Goal: Task Accomplishment & Management: Use online tool/utility

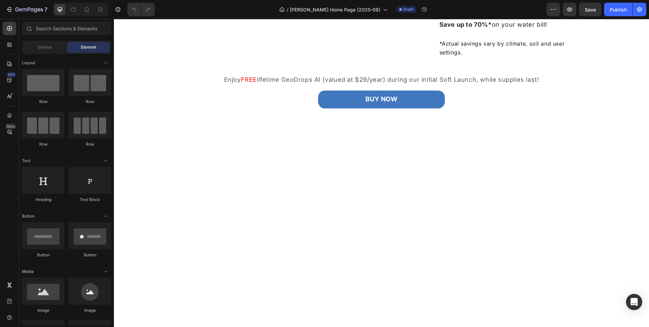
scroll to position [274, 0]
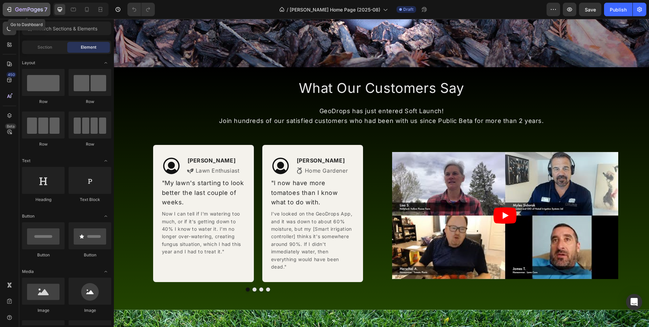
click at [15, 5] on div "7" at bounding box center [31, 9] width 32 height 8
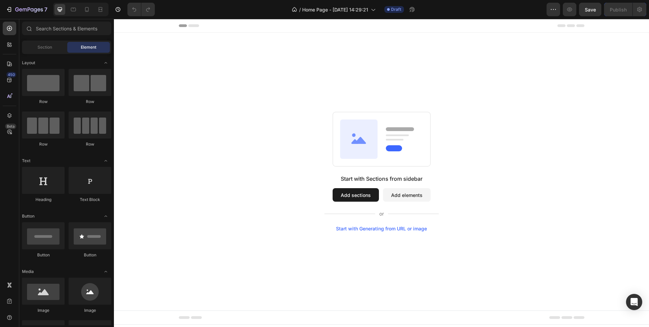
click at [359, 199] on button "Add sections" at bounding box center [356, 195] width 46 height 14
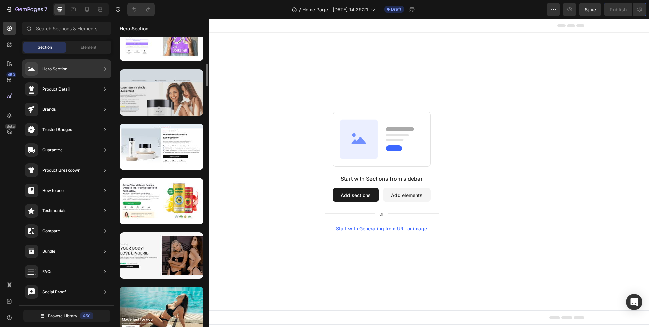
scroll to position [494, 0]
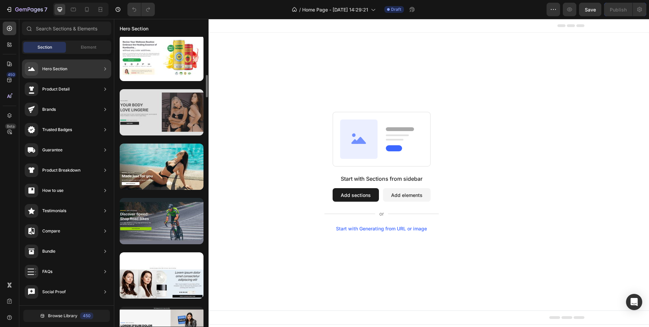
click at [162, 125] on div at bounding box center [162, 112] width 84 height 46
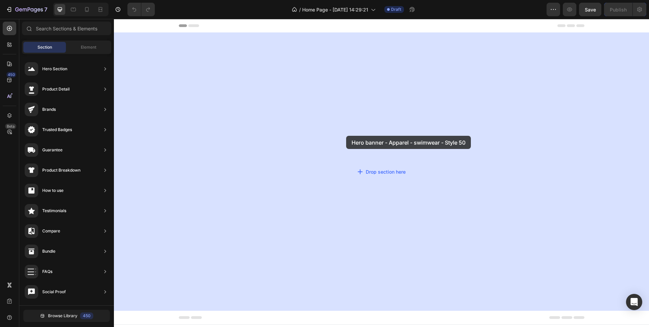
drag, startPoint x: 264, startPoint y: 126, endPoint x: 302, endPoint y: 135, distance: 39.2
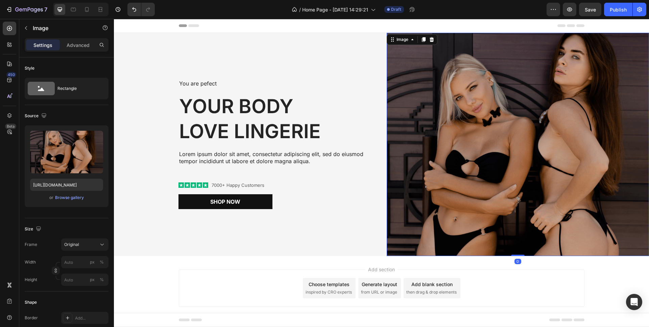
click at [476, 92] on img at bounding box center [518, 144] width 263 height 223
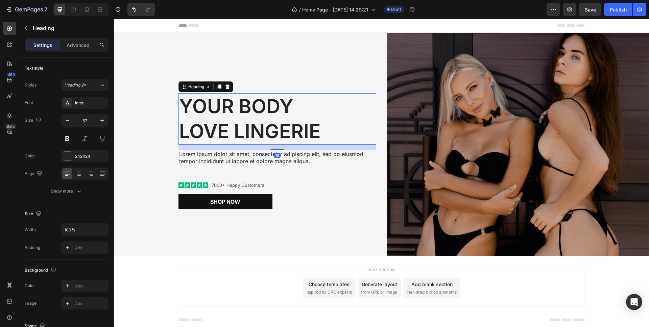
click at [212, 124] on h2 "Your Body love Lingerie" at bounding box center [277, 118] width 198 height 51
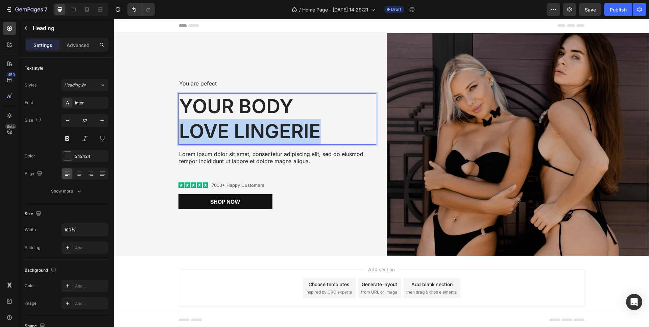
click at [212, 124] on p "Your Body love Lingerie" at bounding box center [277, 119] width 196 height 50
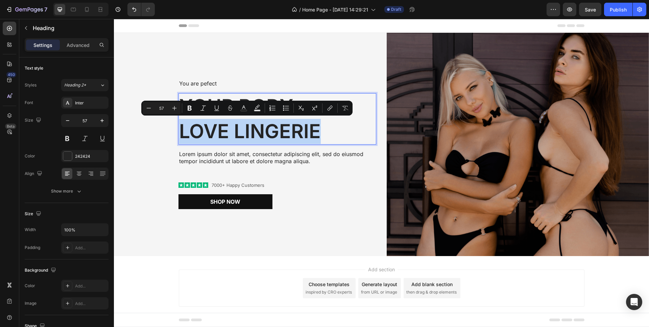
click at [212, 126] on p "Your Body love Lingerie" at bounding box center [277, 119] width 196 height 50
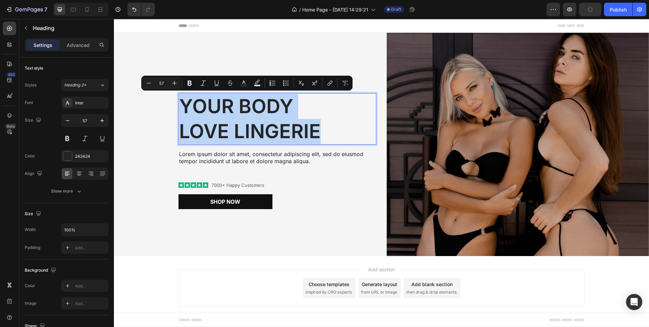
drag, startPoint x: 319, startPoint y: 132, endPoint x: 176, endPoint y: 104, distance: 146.0
click at [178, 104] on h2 "Your Body love Lingerie" at bounding box center [277, 118] width 198 height 51
click at [328, 28] on div "Header" at bounding box center [382, 26] width 406 height 14
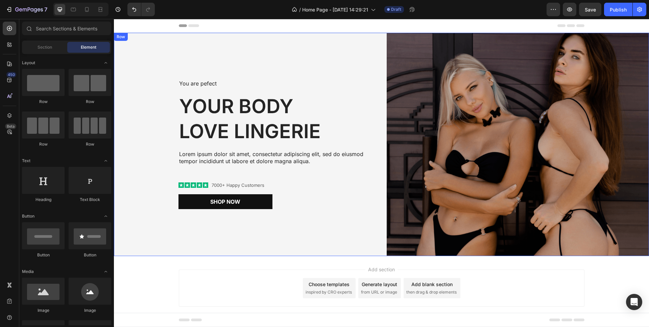
click at [330, 54] on div "You are pefect Text Block Your Body love Lingerie Heading Lorem ipsum dolor sit…" at bounding box center [245, 144] width 263 height 223
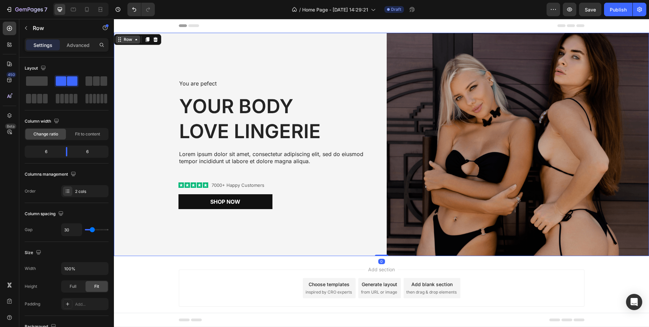
click at [133, 40] on icon at bounding box center [135, 39] width 5 height 5
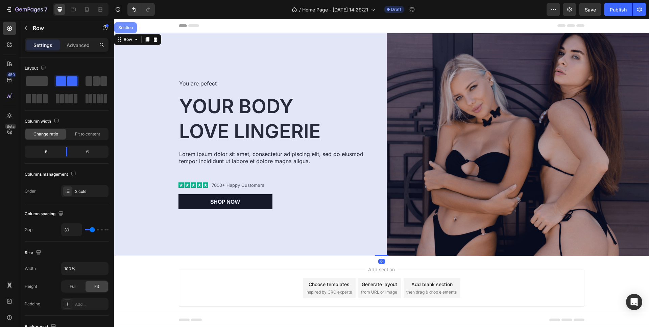
click at [133, 30] on div "Section" at bounding box center [125, 27] width 23 height 11
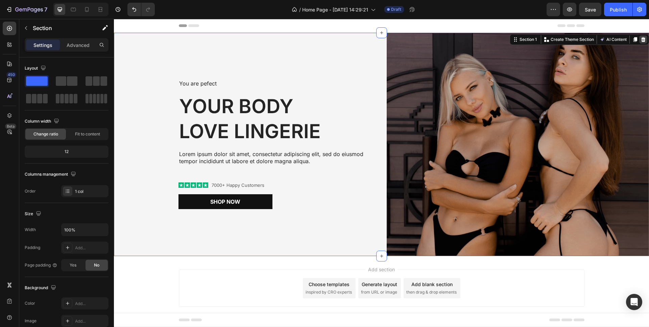
click at [641, 40] on icon at bounding box center [643, 39] width 4 height 5
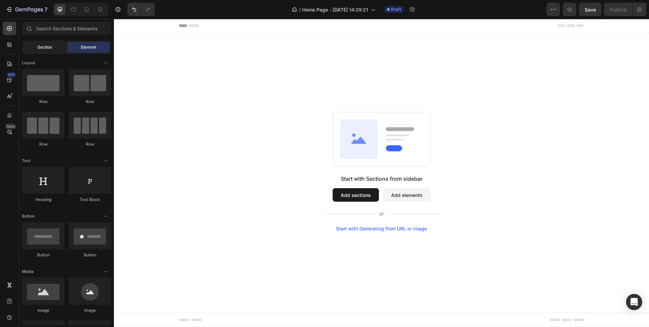
click at [43, 48] on span "Section" at bounding box center [45, 47] width 15 height 6
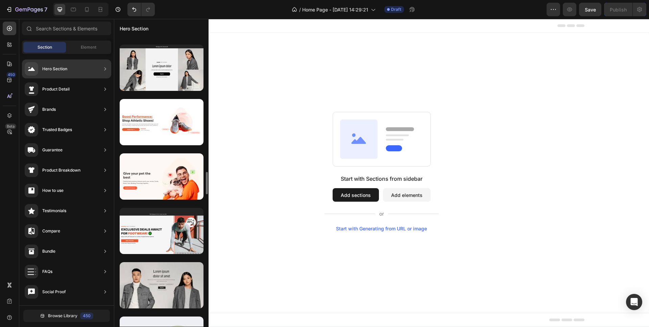
scroll to position [1654, 0]
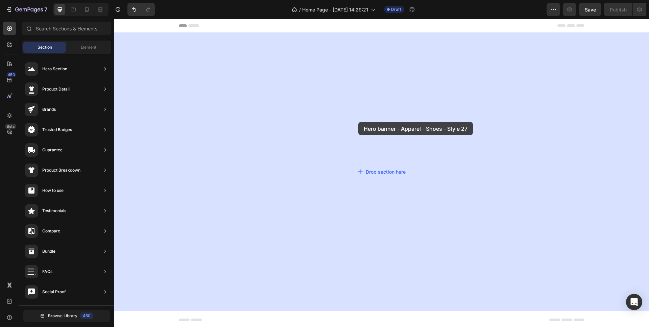
drag, startPoint x: 286, startPoint y: 118, endPoint x: 358, endPoint y: 122, distance: 72.4
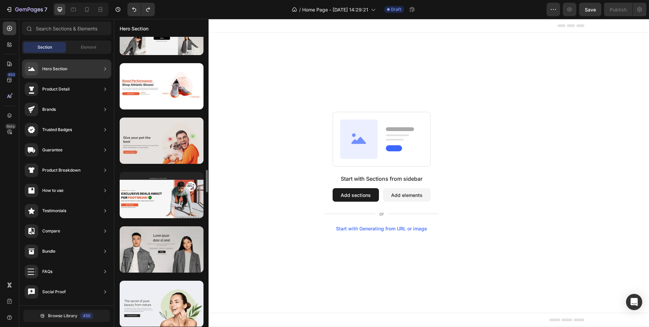
scroll to position [1667, 0]
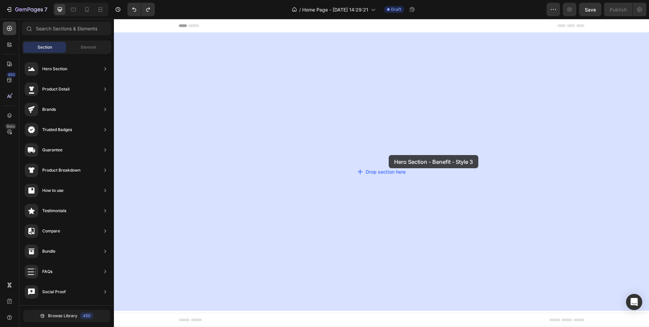
drag, startPoint x: 267, startPoint y: 154, endPoint x: 389, endPoint y: 154, distance: 122.0
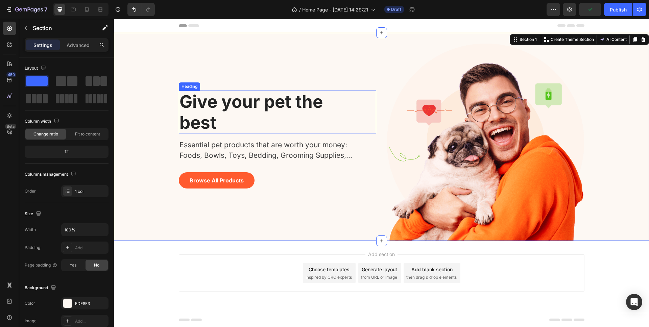
click at [202, 111] on p "Give your pet the best" at bounding box center [262, 111] width 166 height 41
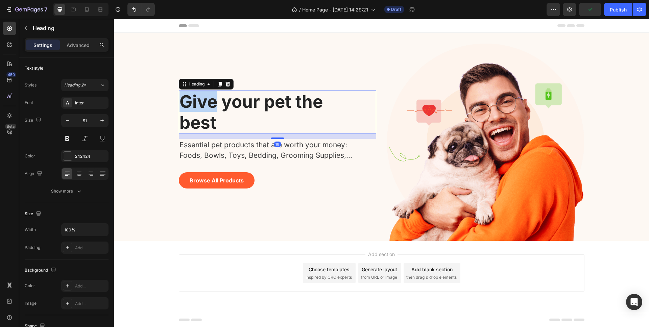
click at [202, 111] on p "Give your pet the best" at bounding box center [262, 111] width 166 height 41
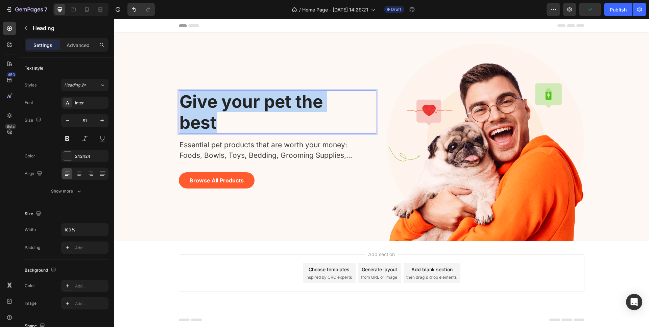
click at [202, 111] on p "Give your pet the best" at bounding box center [262, 111] width 166 height 41
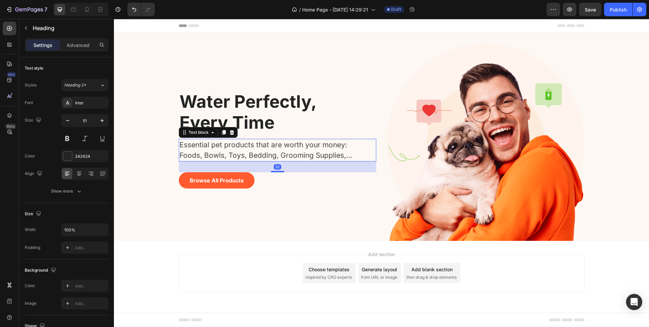
click at [250, 148] on p "Essential pet products that are worth your money: Foods, Bowls, Toys, Bedding, …" at bounding box center [273, 150] width 189 height 21
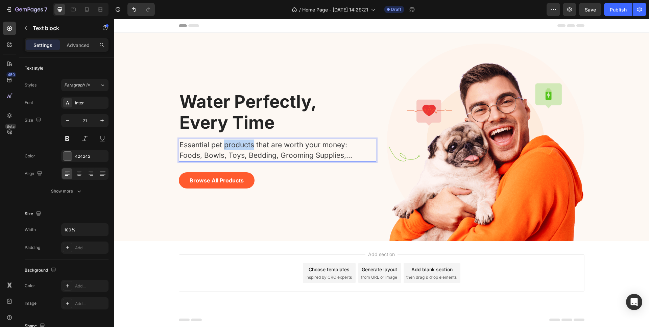
click at [250, 148] on p "Essential pet products that are worth your money: Foods, Bowls, Toys, Bedding, …" at bounding box center [273, 150] width 189 height 21
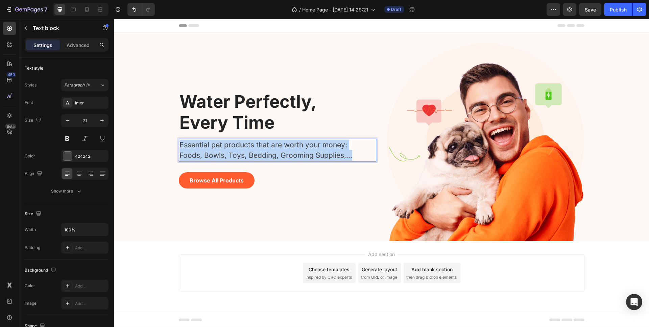
click at [250, 148] on p "Essential pet products that are worth your money: Foods, Bowls, Toys, Bedding, …" at bounding box center [273, 150] width 189 height 21
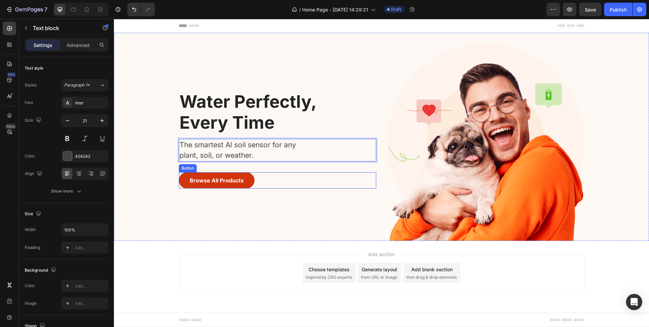
click at [248, 184] on button "Browse All Products" at bounding box center [217, 180] width 76 height 16
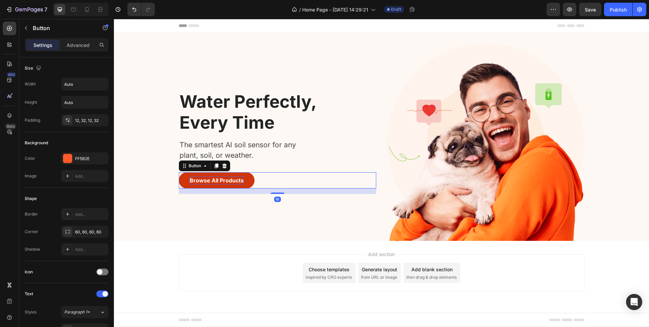
click at [204, 179] on div "Browse All Products" at bounding box center [217, 180] width 54 height 8
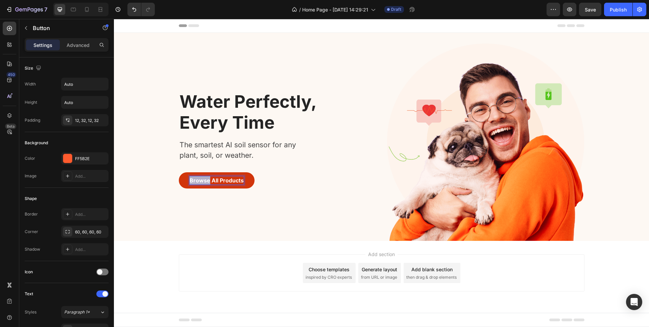
click at [204, 179] on p "Browse All Products" at bounding box center [217, 180] width 54 height 8
click at [179, 172] on button "Shop" at bounding box center [196, 180] width 35 height 16
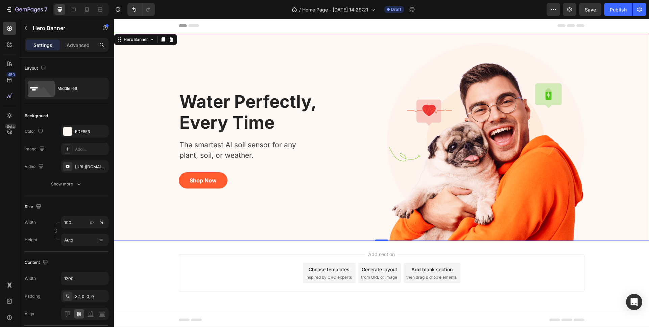
click at [229, 189] on div "Shop Now Button" at bounding box center [277, 183] width 197 height 22
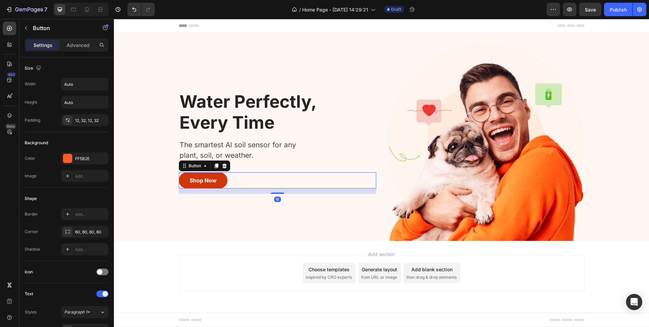
click at [222, 186] on button "Shop Now" at bounding box center [203, 180] width 49 height 16
click at [89, 160] on div "FF5B2E" at bounding box center [85, 159] width 20 height 6
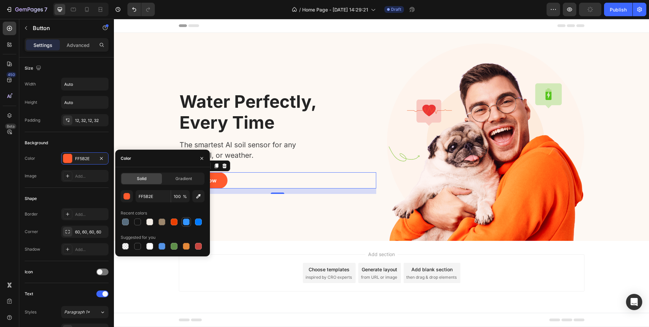
click at [189, 221] on div at bounding box center [186, 222] width 7 height 7
type input "3395FF"
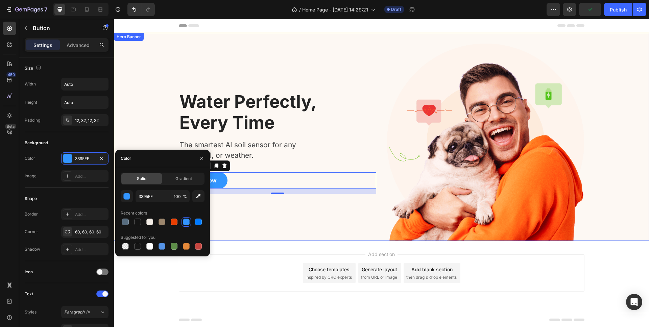
click at [290, 239] on div "Water Perfectly, Every Time Heading The smartest AI soil sensor for any plant, …" at bounding box center [277, 142] width 197 height 197
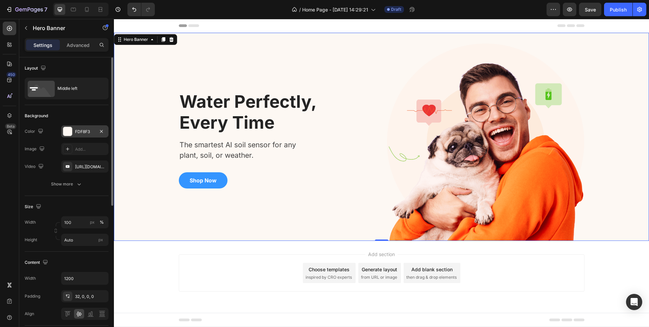
click at [82, 134] on div "FDF8F3" at bounding box center [85, 132] width 20 height 6
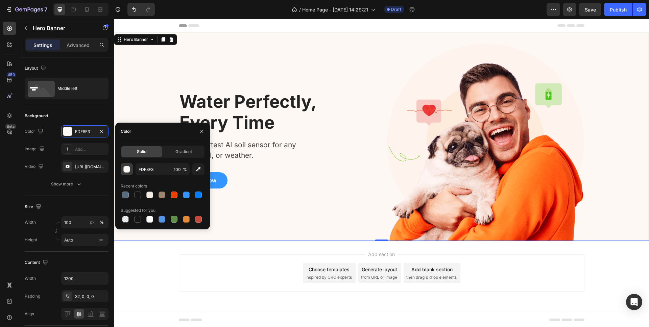
click at [125, 168] on div "button" at bounding box center [127, 169] width 7 height 7
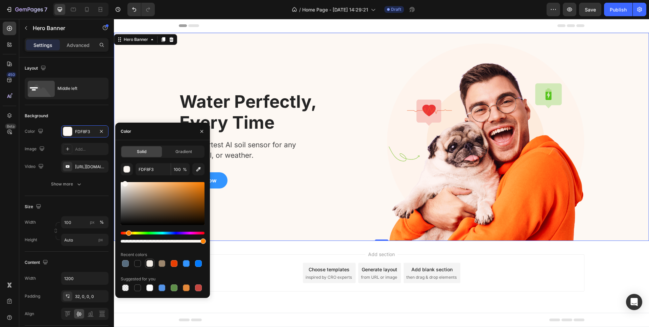
click at [146, 259] on div at bounding box center [149, 263] width 9 height 9
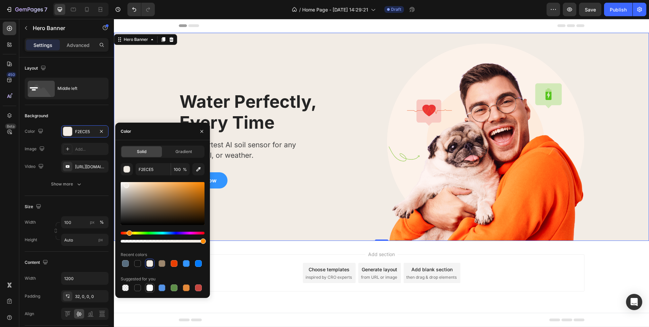
click at [149, 287] on div at bounding box center [149, 288] width 7 height 7
type input "FFFFFF"
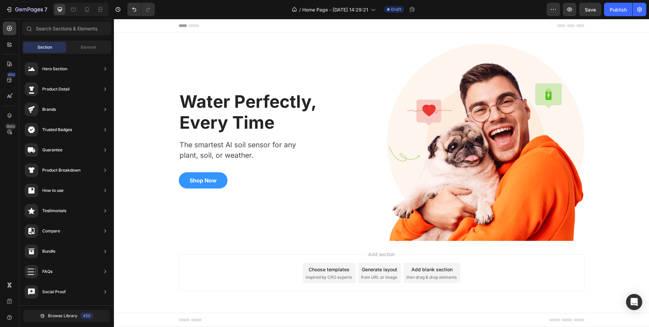
click at [272, 251] on div "Add section Choose templates inspired by CRO experts Generate layout from URL o…" at bounding box center [381, 282] width 535 height 83
click at [417, 270] on div "Add blank section" at bounding box center [431, 269] width 41 height 7
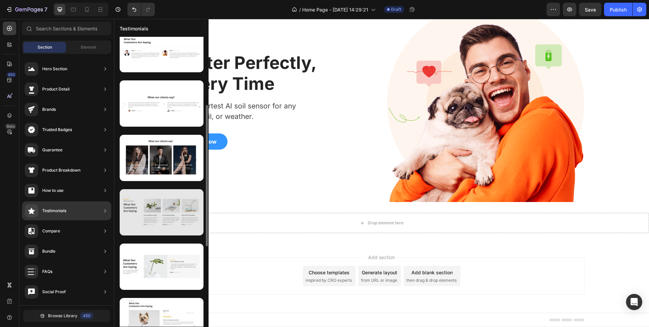
scroll to position [95, 0]
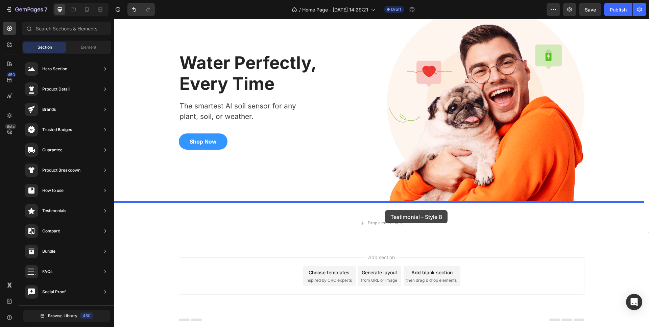
drag, startPoint x: 277, startPoint y: 146, endPoint x: 385, endPoint y: 210, distance: 125.6
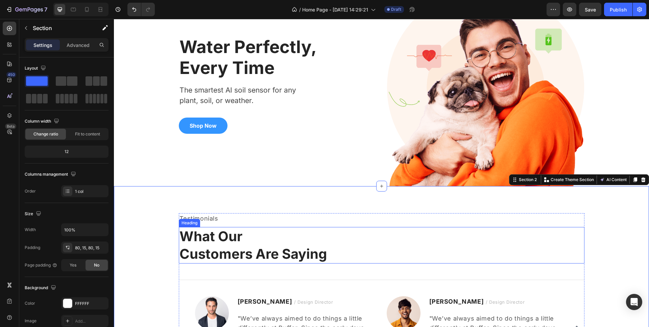
scroll to position [27, 0]
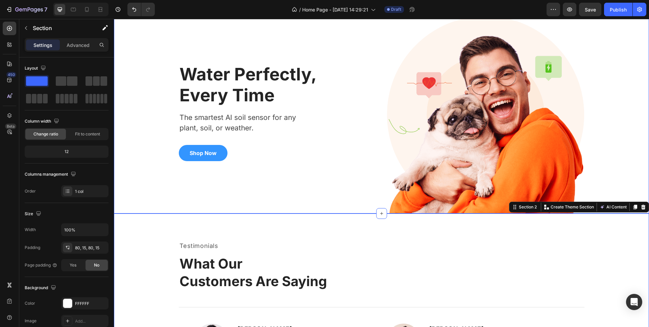
click at [149, 177] on div "Background Image" at bounding box center [381, 109] width 535 height 208
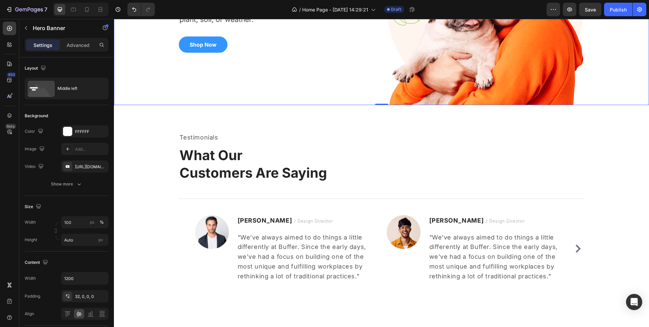
scroll to position [140, 0]
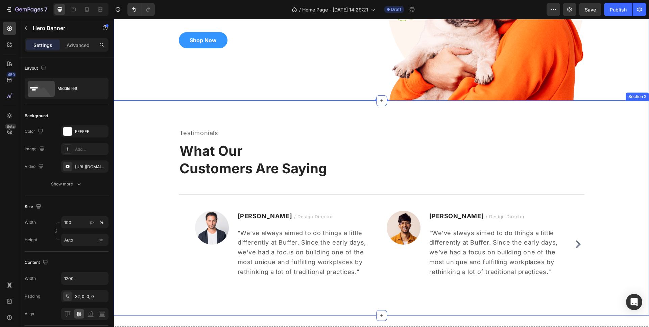
click at [152, 209] on div "Testimonials Text block What Our Customers Are Saying Heading Title Line Image …" at bounding box center [381, 208] width 525 height 161
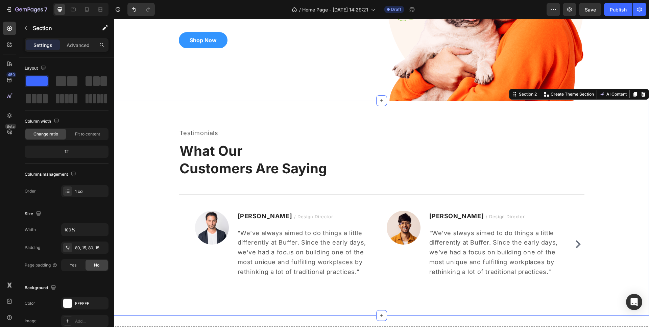
click at [368, 104] on div "Testimonials Text block What Our Customers Are Saying Heading Title Line Image …" at bounding box center [381, 208] width 535 height 215
click at [530, 96] on div "Section 2" at bounding box center [527, 94] width 21 height 6
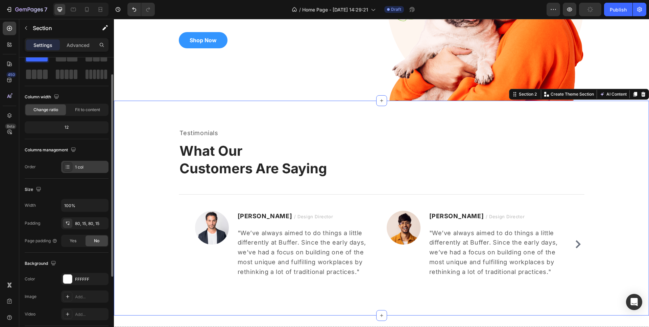
scroll to position [93, 0]
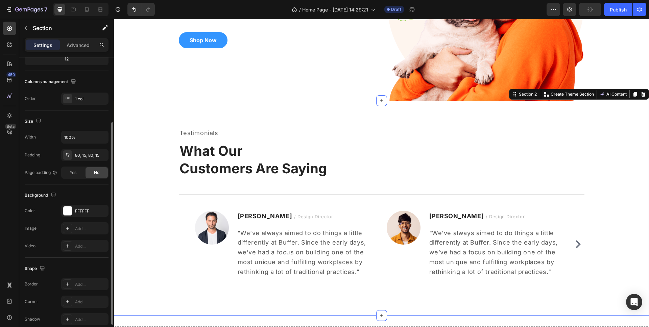
click at [135, 172] on div "Testimonials Text block What Our Customers Are Saying Heading Title Line Image …" at bounding box center [381, 208] width 525 height 161
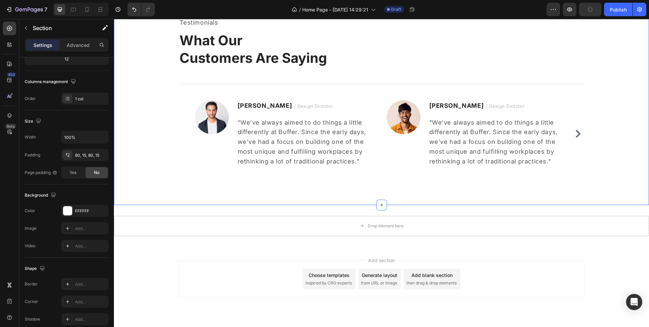
scroll to position [179, 0]
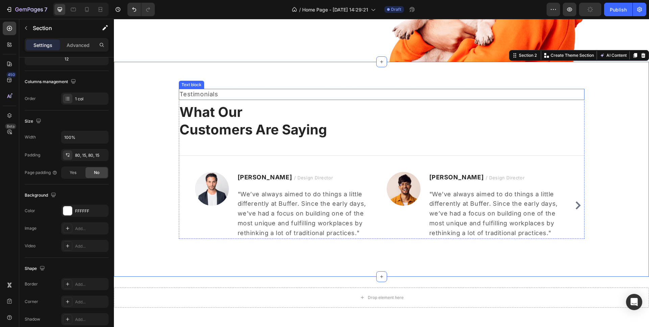
click at [203, 93] on p "Testimonials" at bounding box center [381, 95] width 404 height 10
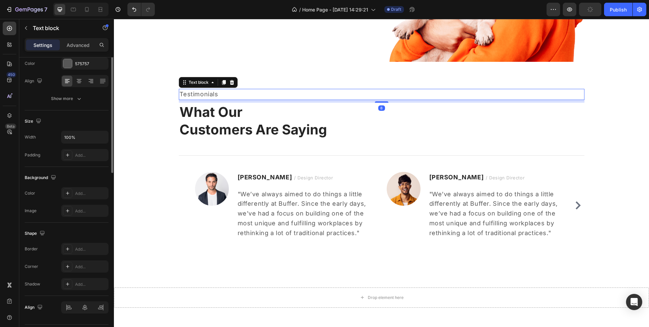
scroll to position [0, 0]
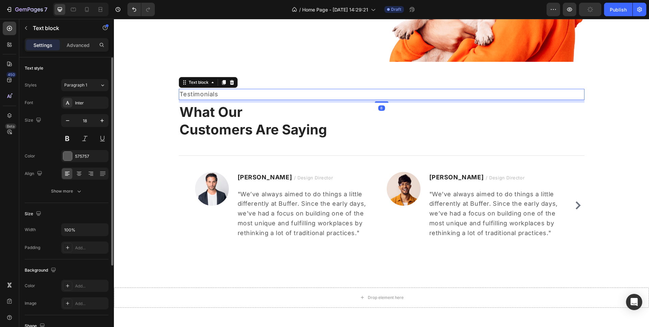
click at [203, 93] on p "Testimonials" at bounding box center [381, 95] width 404 height 10
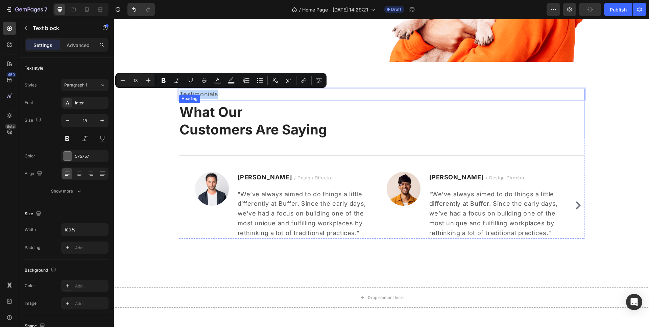
click at [269, 112] on p "What Our Customers Are Saying" at bounding box center [381, 120] width 404 height 35
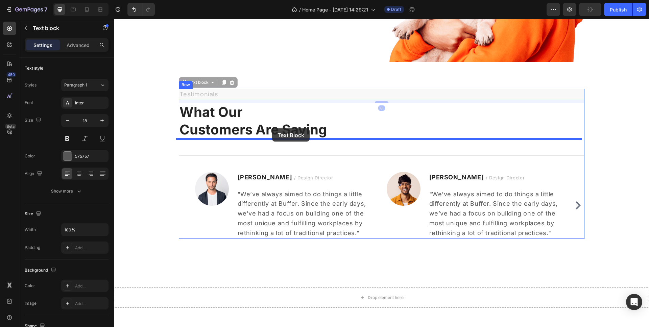
drag, startPoint x: 271, startPoint y: 97, endPoint x: 272, endPoint y: 128, distance: 31.4
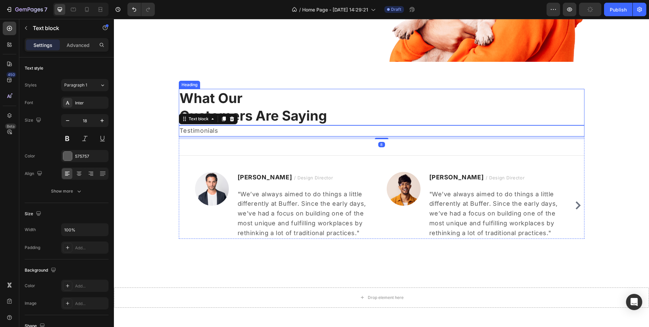
click at [223, 100] on p "What Our Customers Are Saying" at bounding box center [381, 107] width 404 height 35
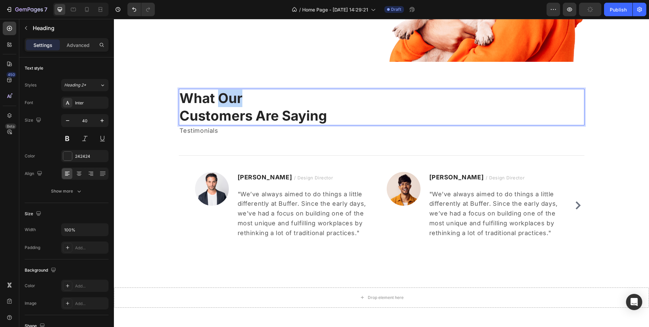
click at [223, 100] on p "What Our Customers Are Saying" at bounding box center [381, 107] width 404 height 35
click at [318, 118] on p "What Our Customers Are Saying" at bounding box center [381, 107] width 404 height 35
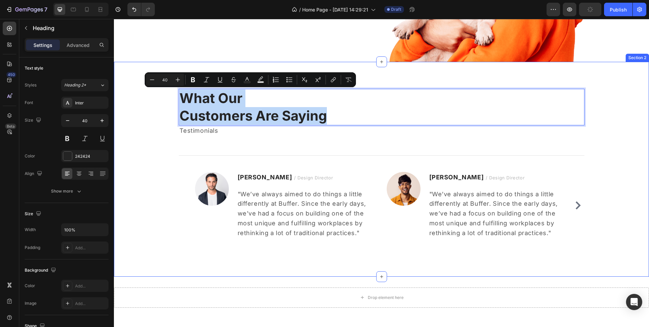
drag, startPoint x: 326, startPoint y: 119, endPoint x: 175, endPoint y: 103, distance: 152.3
click at [175, 103] on div "What Our Customers Are Saying Heading 0 Testimonials Text block Title Line Imag…" at bounding box center [381, 169] width 525 height 161
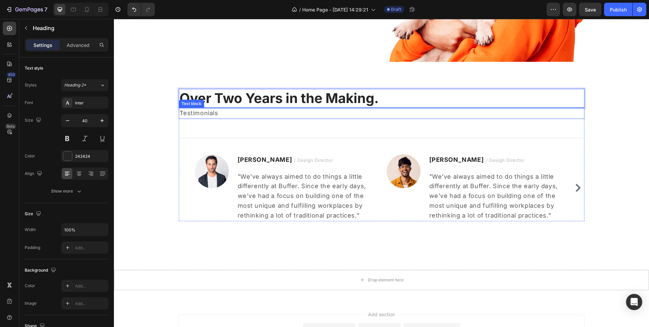
click at [200, 114] on p "Testimonials" at bounding box center [381, 113] width 404 height 10
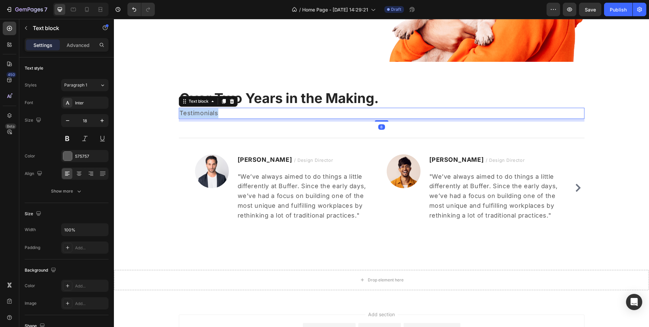
click at [200, 114] on p "Testimonials" at bounding box center [381, 113] width 404 height 10
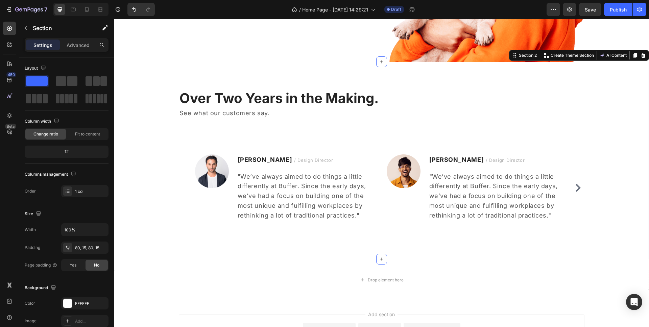
click at [636, 125] on div "Over Two Years in the Making. Heading See what our customers say. Text block Ti…" at bounding box center [381, 160] width 525 height 143
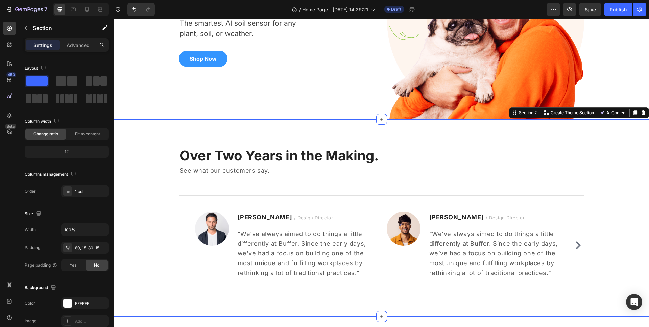
scroll to position [87, 0]
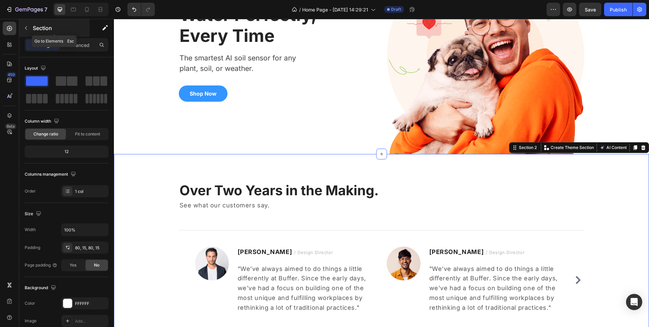
click at [35, 31] on p "Section" at bounding box center [60, 28] width 55 height 8
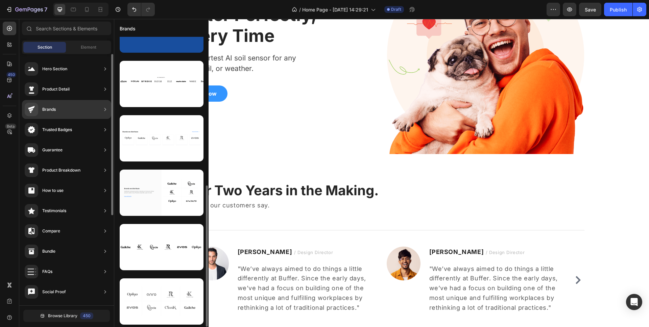
scroll to position [250, 0]
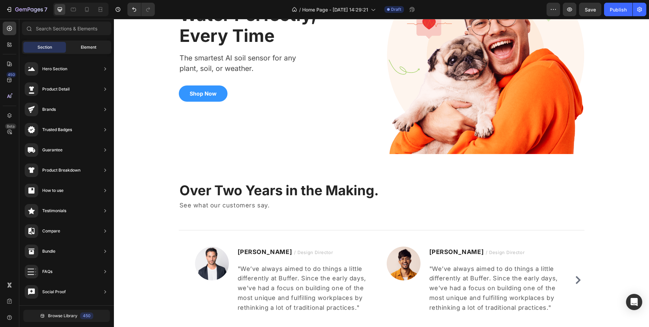
click at [108, 49] on div "Element" at bounding box center [88, 47] width 43 height 11
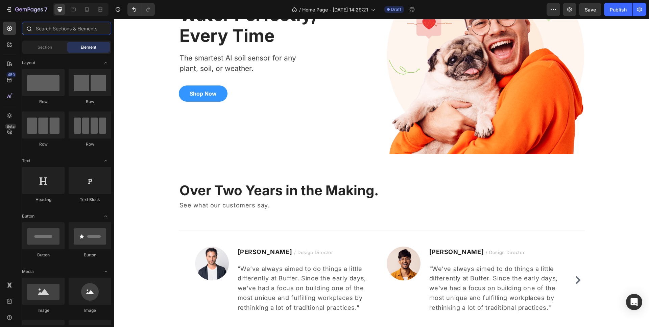
click at [73, 30] on input "text" at bounding box center [66, 29] width 89 height 14
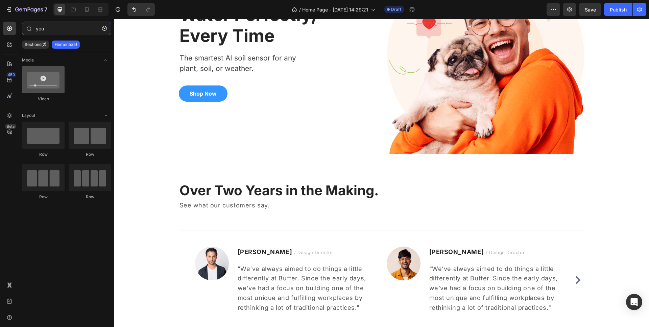
type input "you"
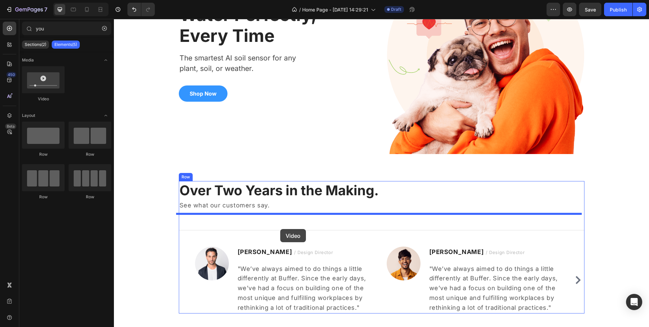
drag, startPoint x: 167, startPoint y: 103, endPoint x: 280, endPoint y: 229, distance: 169.7
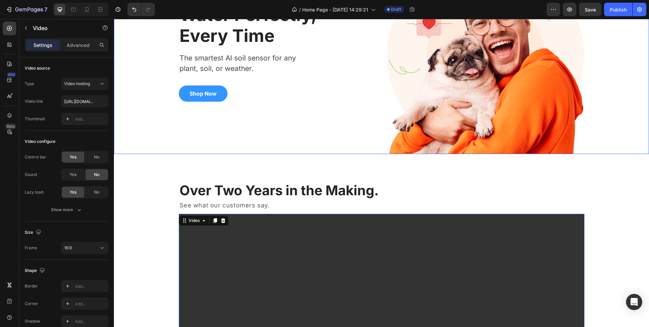
scroll to position [237, 0]
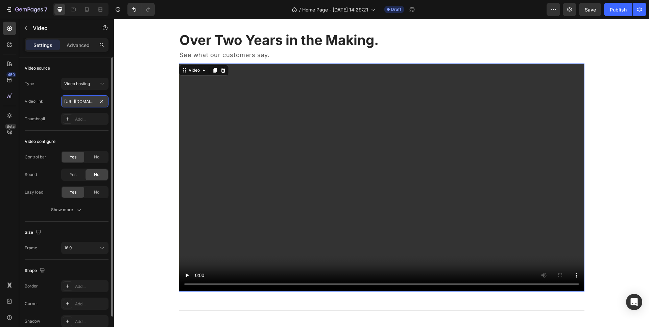
click at [84, 101] on input "https://cdn.shopify.com/videos/c/o/v/2cd3deb506b54b009063f7270ab5cf2e.mp4" at bounding box center [84, 101] width 47 height 12
paste input "www.youtube.com/watch?v=LKVYIVTjhns"
type input "[URL][DOMAIN_NAME]"
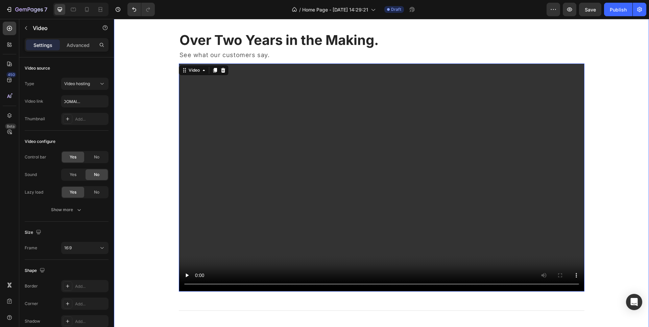
click at [152, 111] on div "Over Two Years in the Making. Heading See what our customers say. Text block Vi…" at bounding box center [381, 218] width 525 height 374
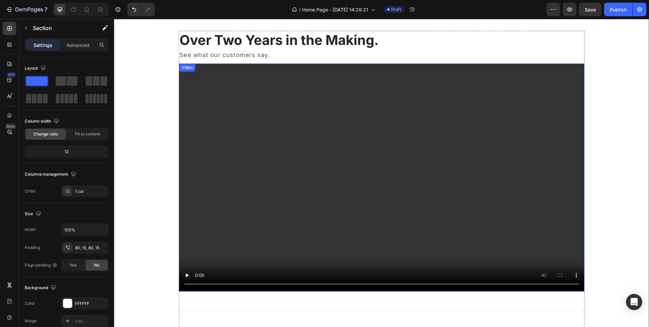
click at [220, 98] on video at bounding box center [382, 178] width 406 height 228
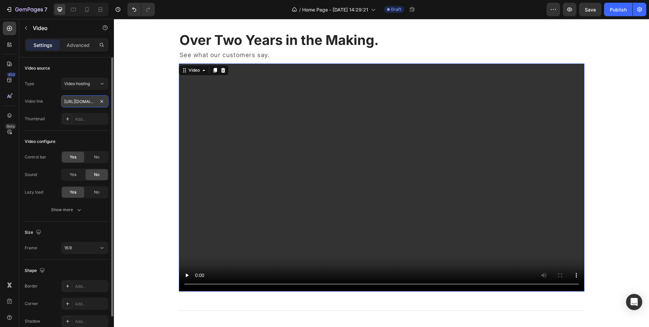
click at [82, 101] on input "[URL][DOMAIN_NAME]" at bounding box center [84, 101] width 47 height 12
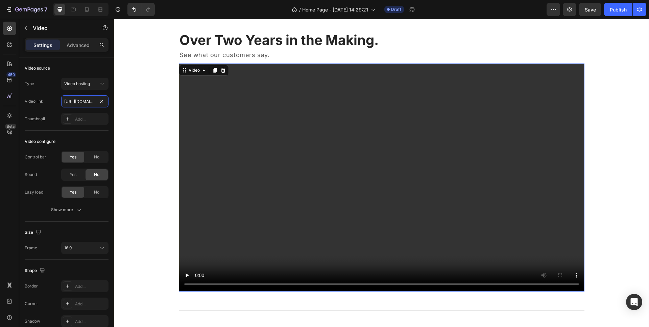
drag, startPoint x: 193, startPoint y: 120, endPoint x: 210, endPoint y: 121, distance: 16.9
drag, startPoint x: 199, startPoint y: 121, endPoint x: 172, endPoint y: 103, distance: 33.4
click at [167, 105] on div "Over Two Years in the Making. Heading See what our customers say. Text block Vi…" at bounding box center [381, 218] width 525 height 374
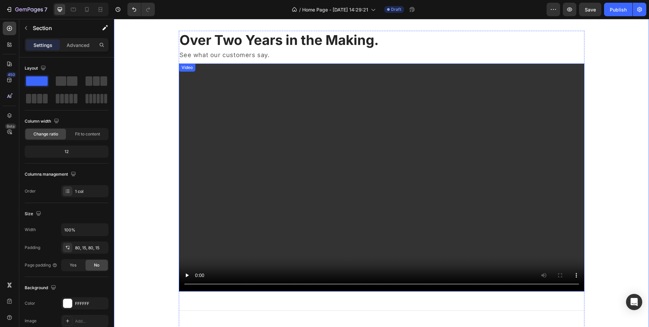
click at [240, 103] on video at bounding box center [382, 178] width 406 height 228
click at [146, 127] on div "Over Two Years in the Making. Heading See what our customers say. Text block Vi…" at bounding box center [381, 218] width 525 height 374
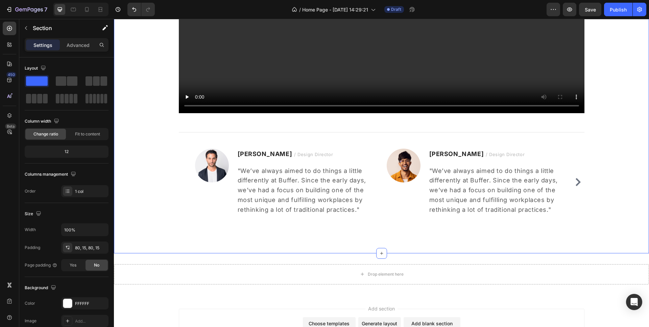
scroll to position [444, 0]
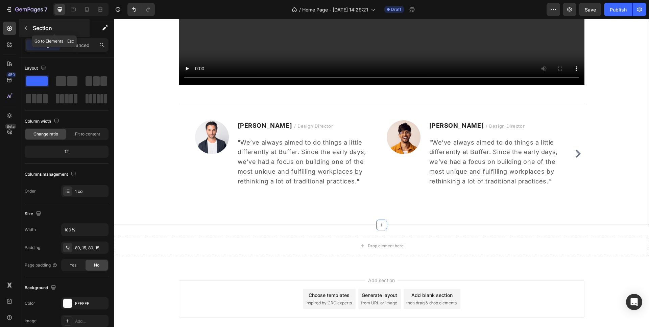
click at [33, 30] on p "Section" at bounding box center [60, 28] width 55 height 8
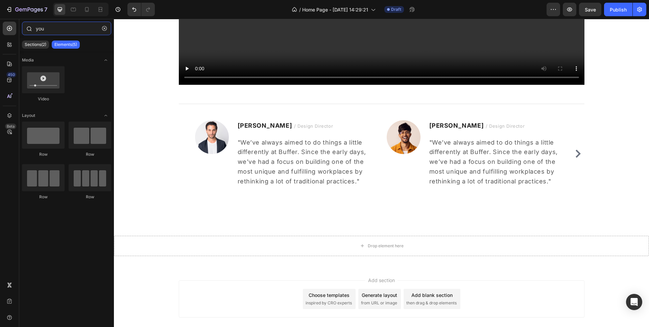
click at [64, 27] on input "you" at bounding box center [66, 29] width 89 height 14
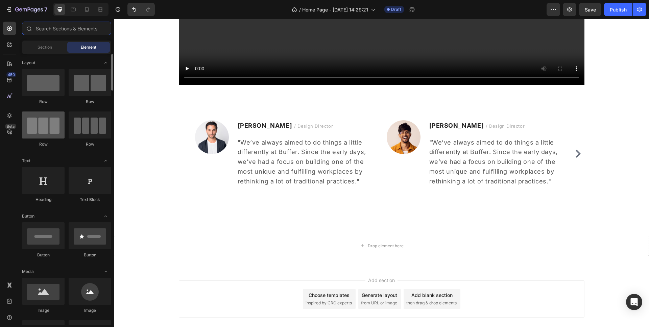
scroll to position [17, 0]
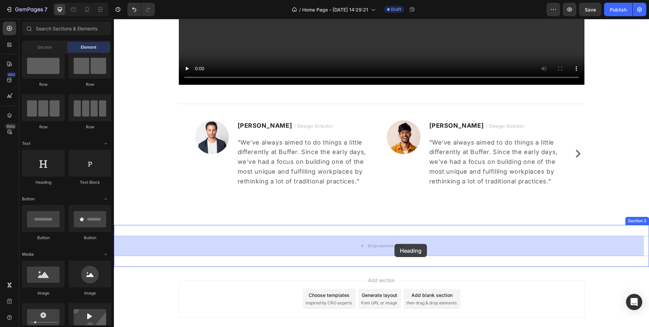
drag, startPoint x: 159, startPoint y: 186, endPoint x: 393, endPoint y: 246, distance: 241.3
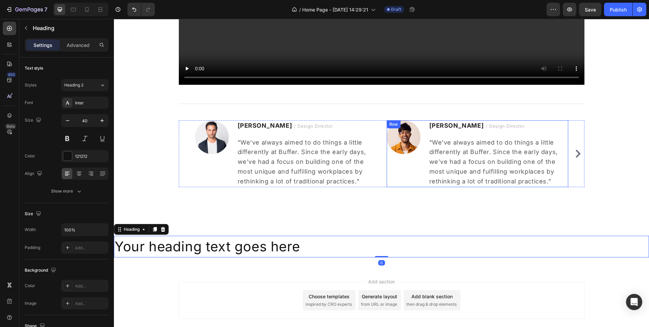
scroll to position [481, 0]
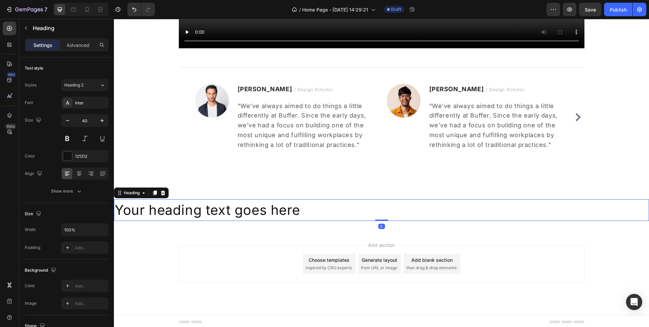
click at [314, 212] on h2 "Your heading text goes here" at bounding box center [381, 210] width 535 height 22
click at [281, 213] on p "Your heading text goes here" at bounding box center [382, 210] width 534 height 20
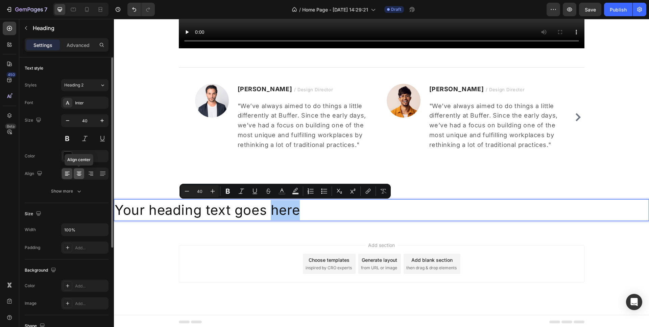
click at [80, 175] on icon at bounding box center [79, 173] width 7 height 7
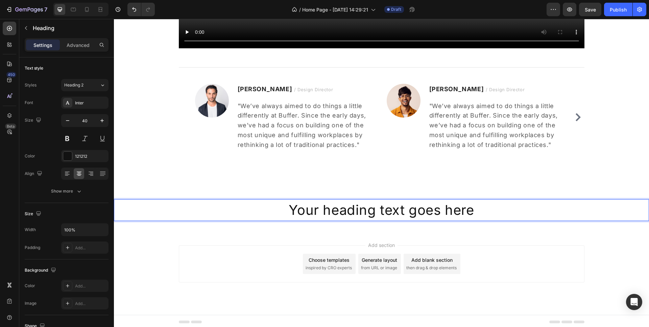
click at [319, 206] on p "Your heading text goes here" at bounding box center [382, 210] width 534 height 20
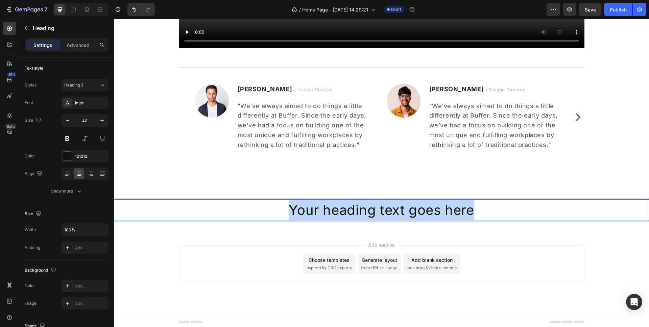
click at [319, 206] on p "Your heading text goes here" at bounding box center [382, 210] width 534 height 20
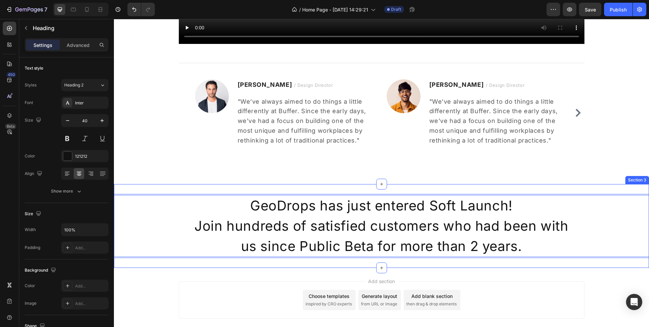
scroll to position [513, 0]
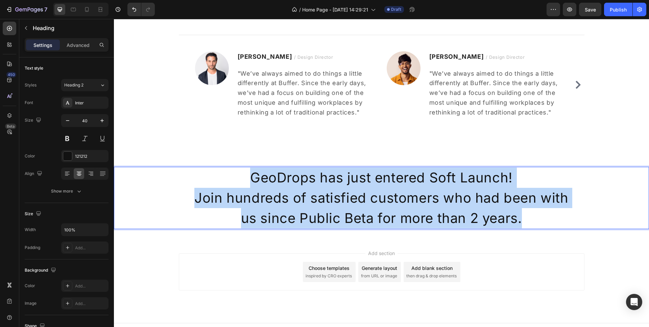
drag, startPoint x: 521, startPoint y: 218, endPoint x: 193, endPoint y: 181, distance: 330.3
click at [193, 181] on p "GeoDrops has just entered Soft Launch! Join hundreds of satisfied customers who…" at bounding box center [382, 198] width 534 height 61
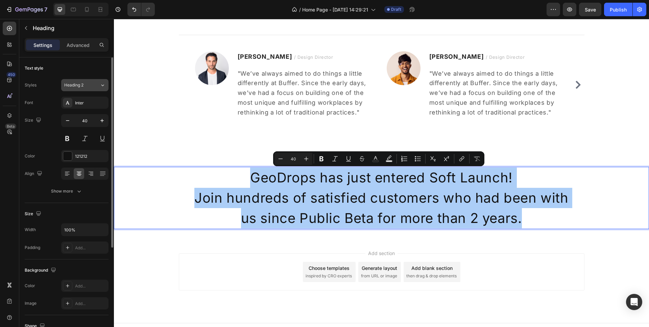
click at [105, 89] on button "Heading 2" at bounding box center [84, 85] width 47 height 12
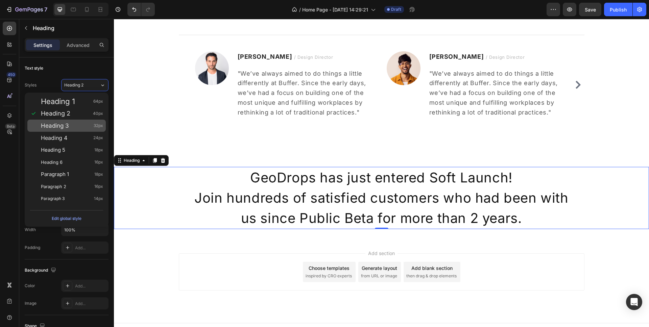
click at [80, 125] on div "Heading 3 32px" at bounding box center [72, 125] width 62 height 7
type input "32"
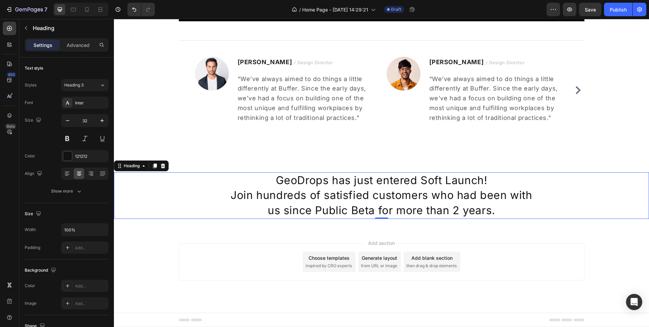
scroll to position [508, 0]
click at [492, 210] on p "GeoDrops has just entered Soft Launch! Join hundreds of satisfied customers who…" at bounding box center [382, 195] width 534 height 45
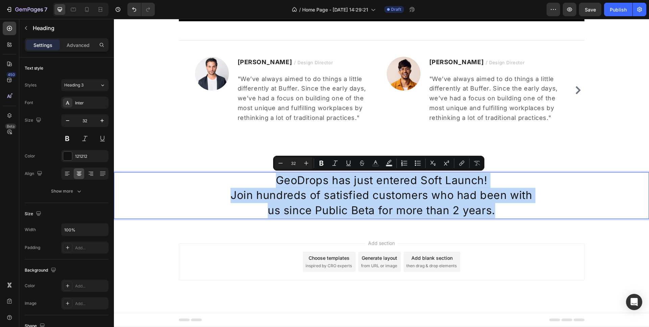
drag, startPoint x: 498, startPoint y: 211, endPoint x: 277, endPoint y: 182, distance: 222.5
click at [277, 182] on p "GeoDrops has just entered Soft Launch! Join hundreds of satisfied customers who…" at bounding box center [382, 195] width 534 height 45
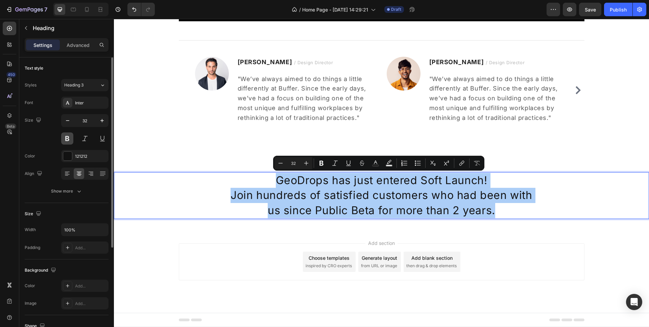
click at [67, 141] on button at bounding box center [67, 138] width 12 height 12
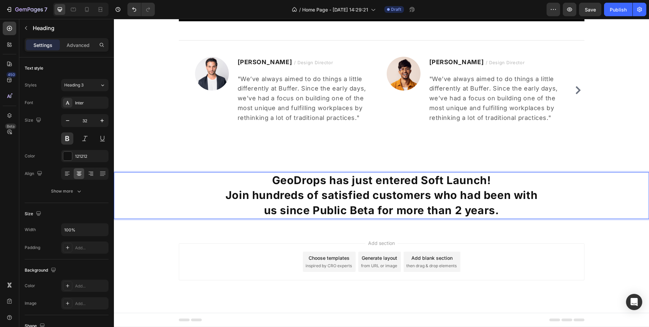
click at [416, 190] on p "GeoDrops has just entered Soft Launch! Join hundreds of satisfied customers who…" at bounding box center [382, 195] width 534 height 45
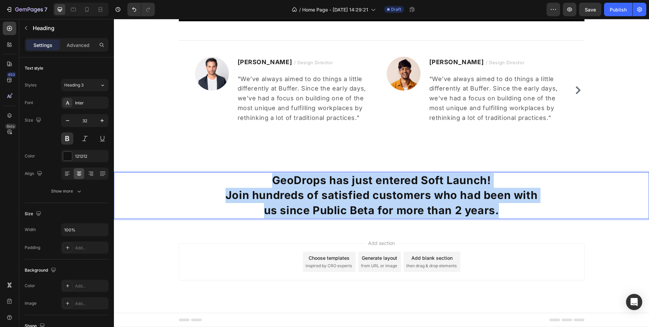
drag, startPoint x: 495, startPoint y: 210, endPoint x: 249, endPoint y: 186, distance: 247.5
click at [249, 186] on p "GeoDrops has just entered Soft Launch! Join hundreds of satisfied customers who…" at bounding box center [382, 195] width 534 height 45
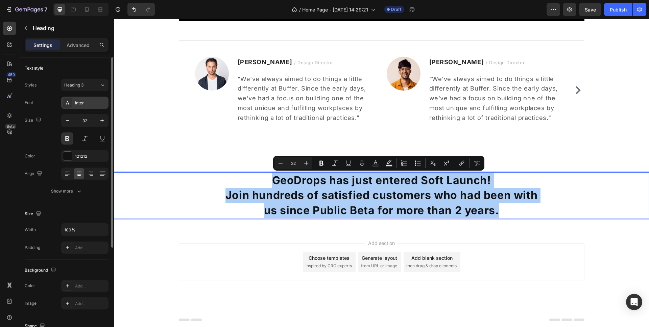
click at [97, 106] on div "Inter" at bounding box center [84, 103] width 47 height 12
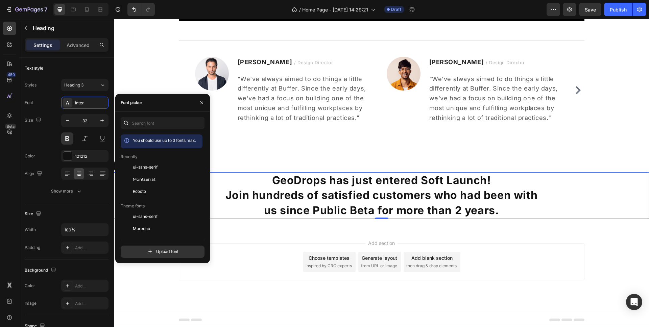
click at [492, 237] on div "Add section Choose templates inspired by CRO experts Generate layout from URL o…" at bounding box center [381, 271] width 535 height 83
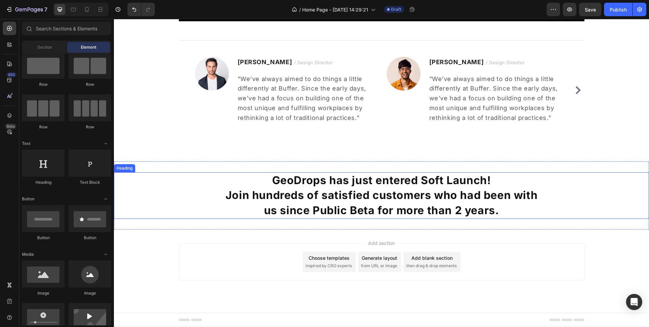
click at [338, 183] on p "GeoDrops has just entered Soft Launch! Join hundreds of satisfied customers who…" at bounding box center [382, 195] width 534 height 45
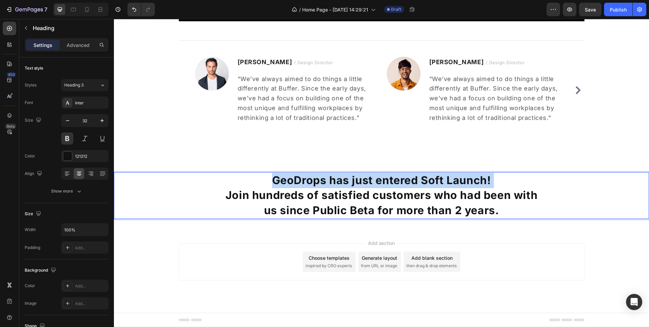
click at [338, 183] on p "GeoDrops has just entered Soft Launch! Join hundreds of satisfied customers who…" at bounding box center [382, 195] width 534 height 45
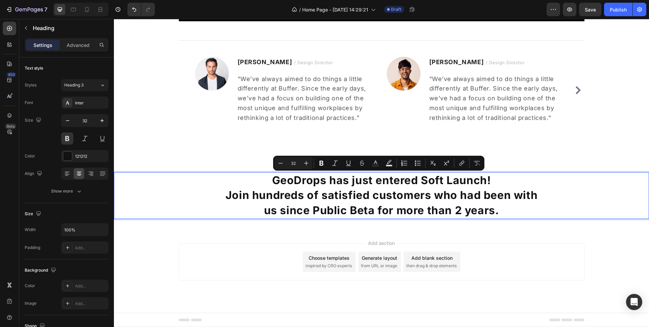
click at [335, 193] on p "GeoDrops has just entered Soft Launch! Join hundreds of satisfied customers who…" at bounding box center [382, 195] width 534 height 45
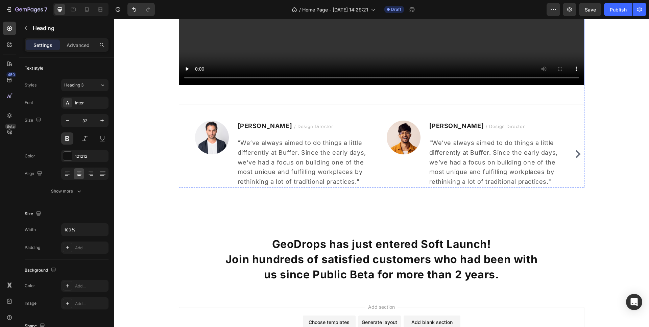
scroll to position [413, 0]
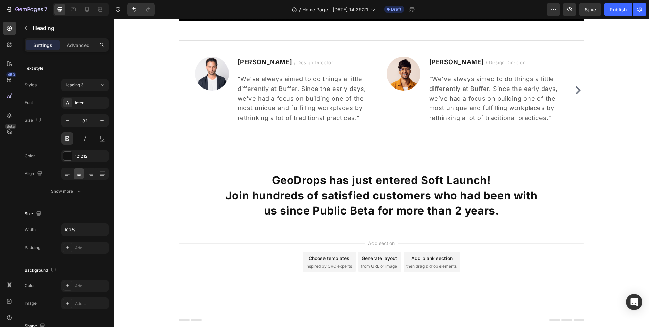
click at [263, 269] on div "Add section Choose templates inspired by CRO experts Generate layout from URL o…" at bounding box center [382, 261] width 406 height 37
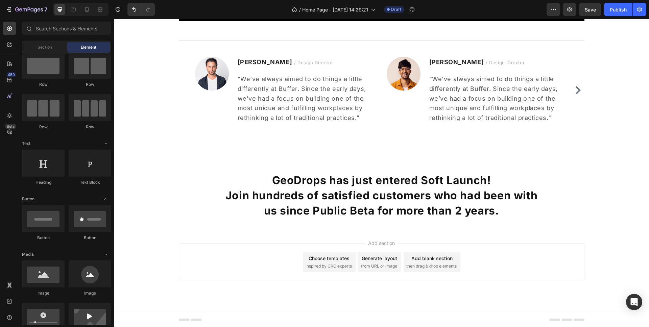
click at [365, 243] on span "Add section" at bounding box center [381, 243] width 32 height 7
click at [414, 264] on span "then drag & drop elements" at bounding box center [431, 266] width 50 height 6
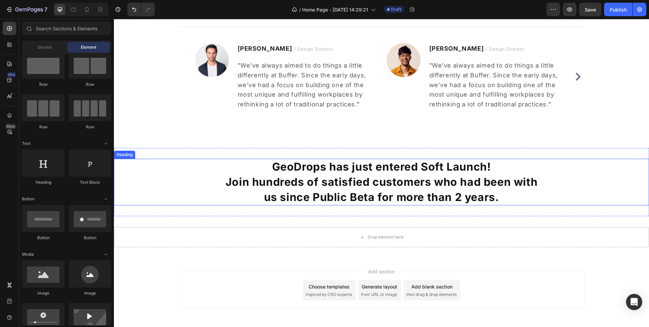
scroll to position [455, 0]
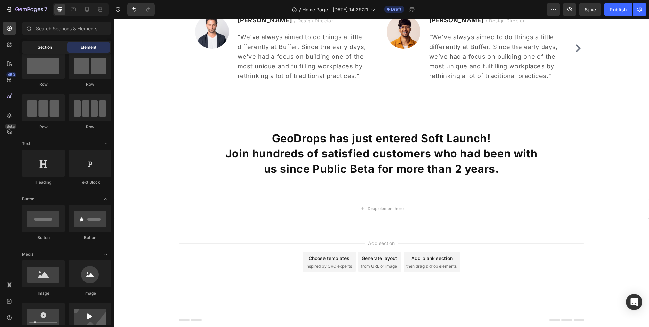
click at [35, 48] on div "Section" at bounding box center [44, 47] width 43 height 11
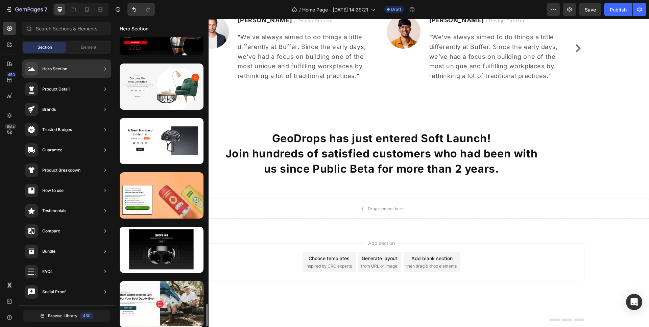
scroll to position [3460, 0]
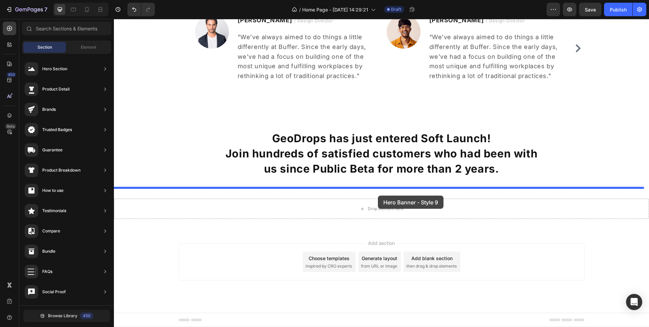
drag, startPoint x: 290, startPoint y: 265, endPoint x: 378, endPoint y: 196, distance: 111.4
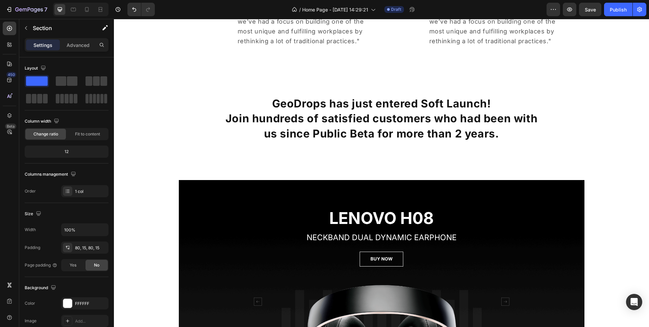
scroll to position [689, 0]
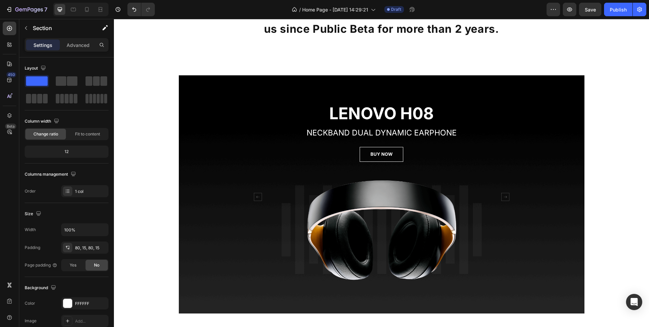
click at [227, 144] on div "LENOVO H08 Heading NECKBAND DUAL DYNAMIC EARPHONE Text block BUY NOW Button Ima…" at bounding box center [382, 202] width 406 height 200
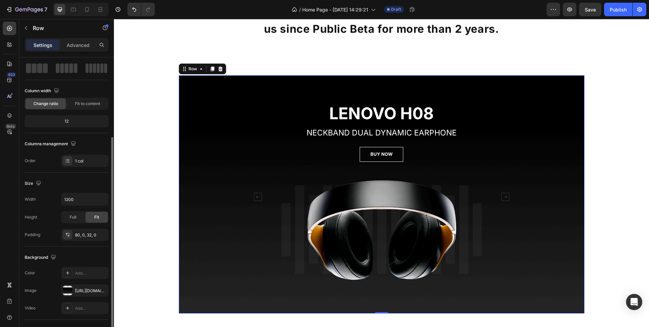
scroll to position [0, 0]
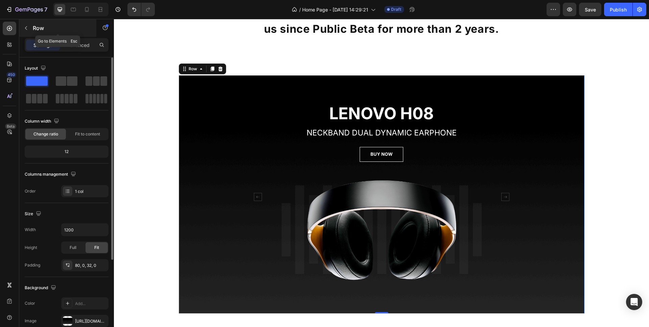
click at [39, 29] on p "Row" at bounding box center [61, 28] width 57 height 8
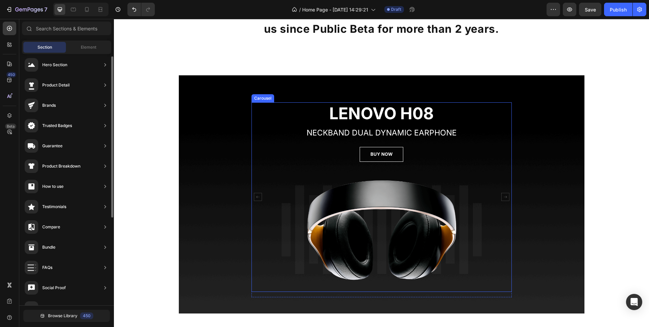
click at [262, 145] on div "LENOVO H08 Heading NECKBAND DUAL DYNAMIC EARPHONE Text block BUY NOW Button Ima…" at bounding box center [381, 197] width 260 height 190
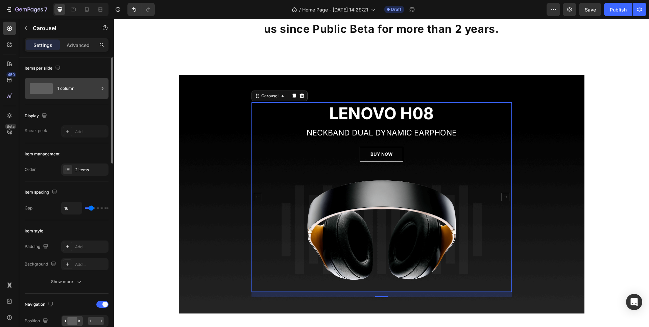
click at [75, 90] on div "1 column" at bounding box center [77, 89] width 41 height 16
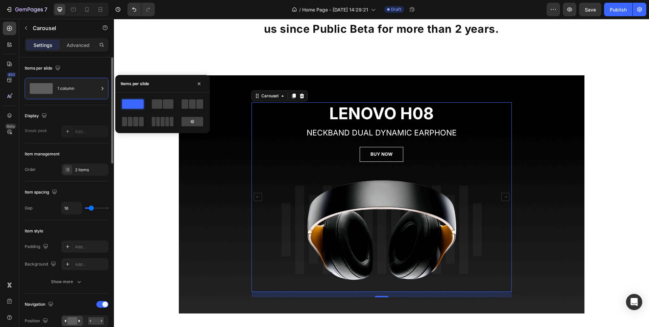
click at [96, 71] on div "Items per slide" at bounding box center [67, 68] width 84 height 11
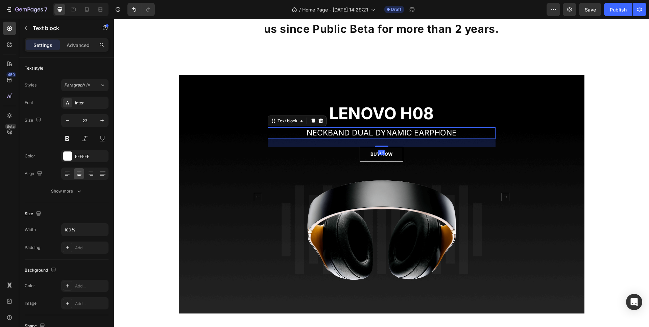
click at [367, 135] on p "NECKBAND DUAL DYNAMIC EARPHONE" at bounding box center [381, 133] width 226 height 10
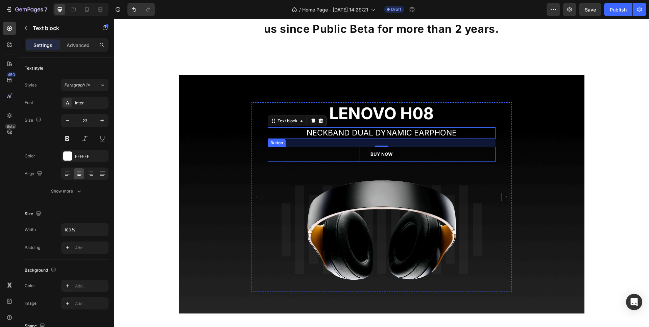
click at [433, 153] on div "BUY NOW Button" at bounding box center [382, 154] width 228 height 15
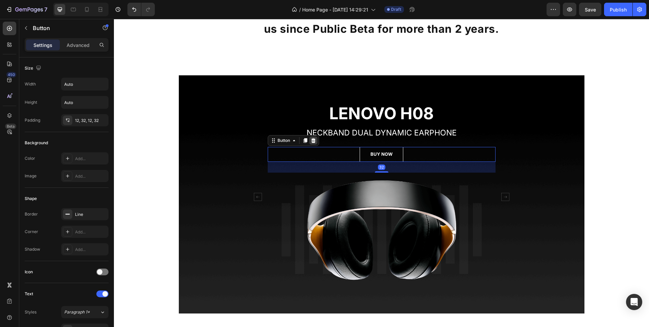
click at [311, 141] on icon at bounding box center [313, 140] width 5 height 5
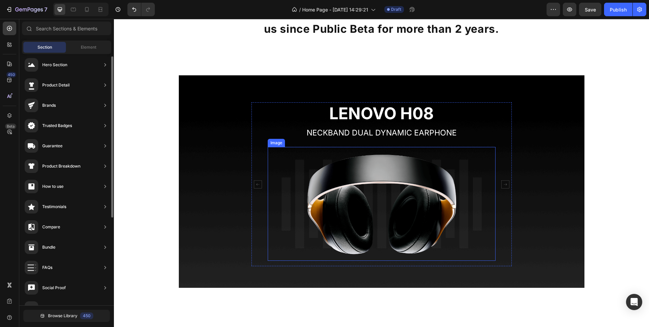
click at [388, 165] on img at bounding box center [382, 204] width 228 height 114
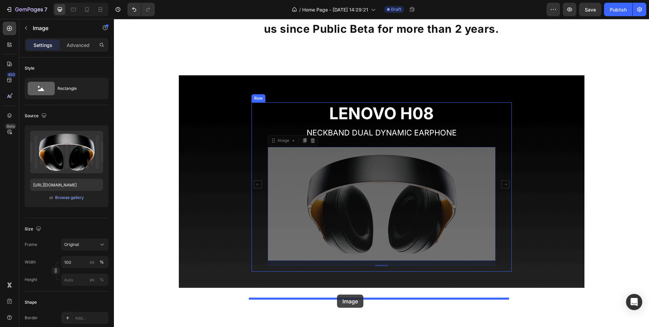
drag, startPoint x: 324, startPoint y: 172, endPoint x: 337, endPoint y: 295, distance: 123.7
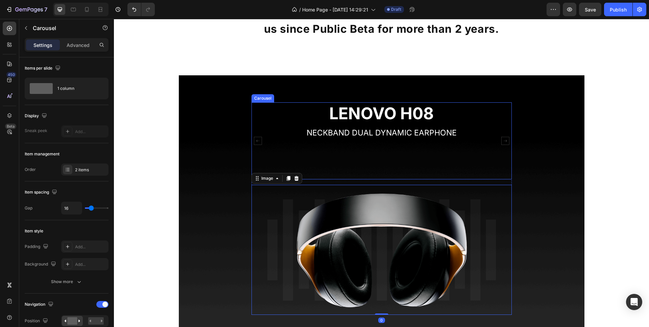
click at [365, 179] on div "LENOVO H08 Heading NECKBAND DUAL DYNAMIC EARPHONE Text block" at bounding box center [382, 140] width 228 height 77
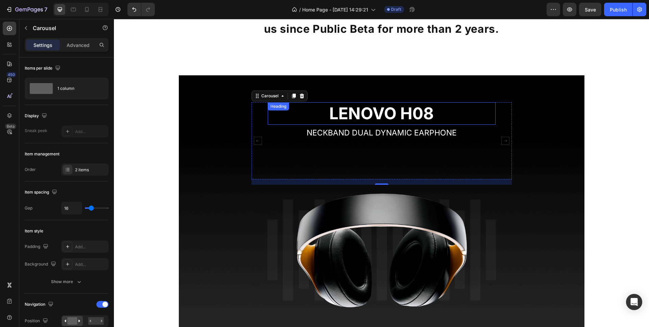
click at [400, 116] on p "LENOVO H08" at bounding box center [381, 113] width 226 height 21
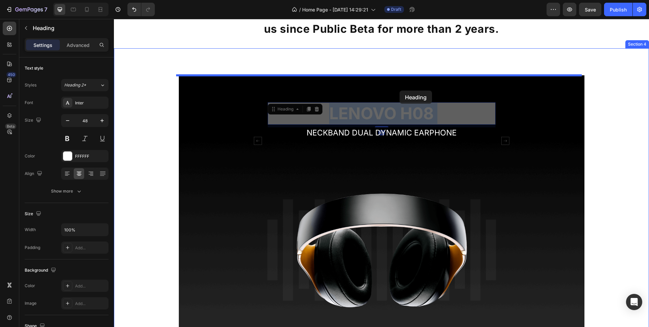
drag, startPoint x: 399, startPoint y: 117, endPoint x: 399, endPoint y: 91, distance: 26.0
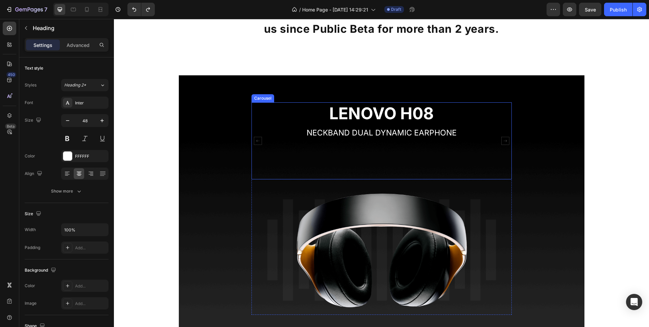
click at [363, 166] on div "LENOVO H08 Heading NECKBAND DUAL DYNAMIC EARPHONE Text block" at bounding box center [382, 140] width 228 height 77
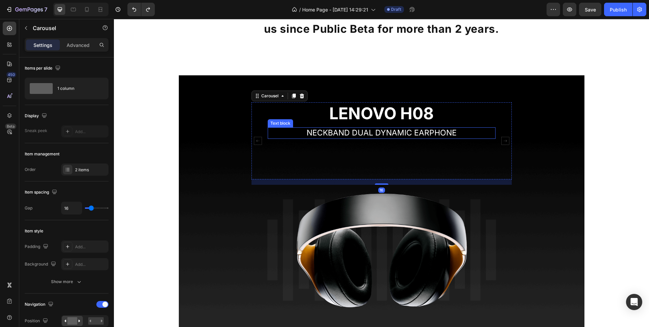
click at [372, 132] on p "NECKBAND DUAL DYNAMIC EARPHONE" at bounding box center [381, 133] width 226 height 10
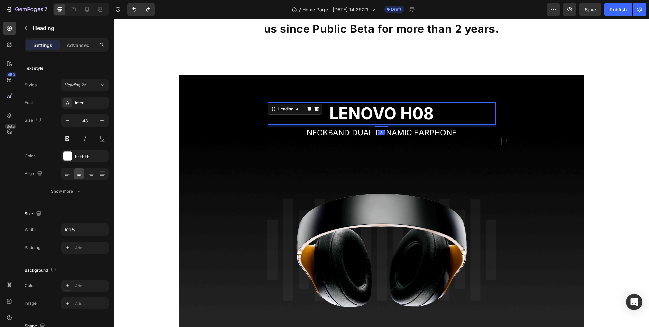
click at [378, 114] on p "LENOVO H08" at bounding box center [381, 113] width 226 height 21
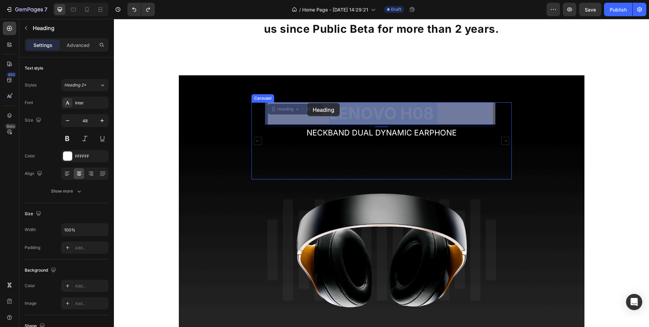
drag, startPoint x: 371, startPoint y: 120, endPoint x: 307, endPoint y: 103, distance: 65.7
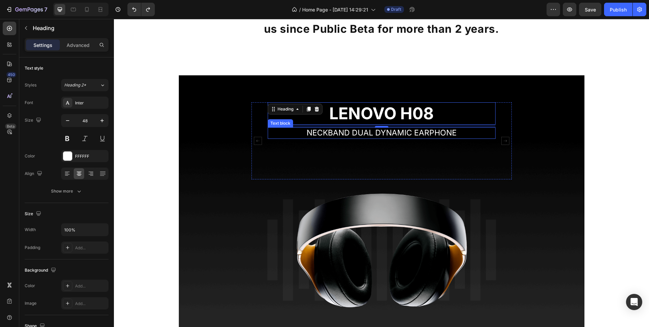
click at [320, 132] on p "NECKBAND DUAL DYNAMIC EARPHONE" at bounding box center [381, 133] width 226 height 10
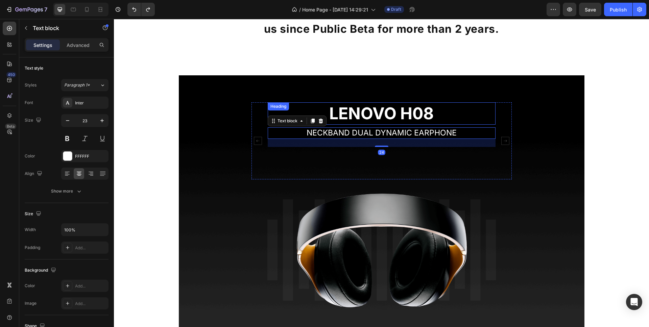
click at [333, 119] on p "LENOVO H08" at bounding box center [381, 113] width 226 height 21
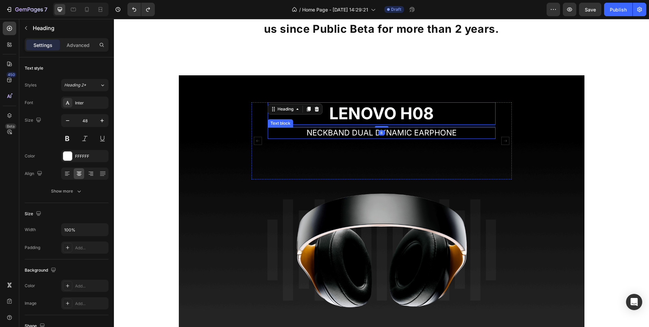
click at [358, 134] on p "NECKBAND DUAL DYNAMIC EARPHONE" at bounding box center [381, 133] width 226 height 10
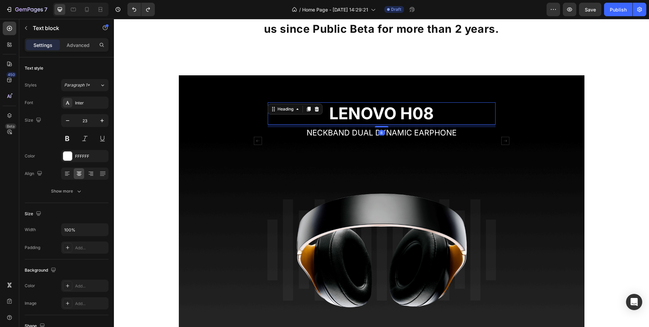
click at [365, 120] on p "LENOVO H08" at bounding box center [381, 113] width 226 height 21
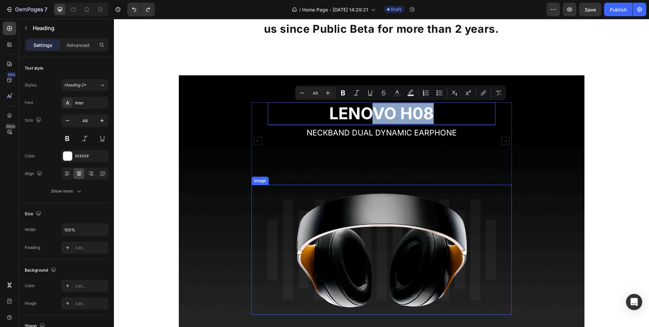
drag, startPoint x: 367, startPoint y: 116, endPoint x: 336, endPoint y: 306, distance: 193.1
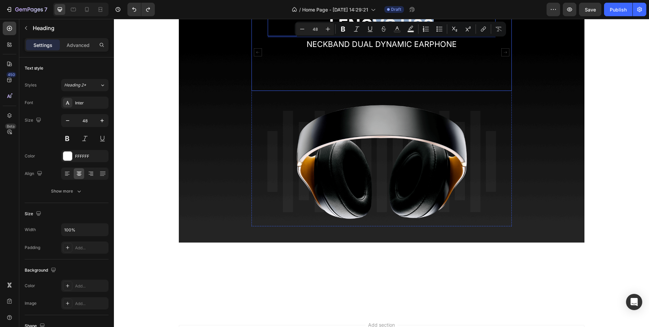
scroll to position [729, 0]
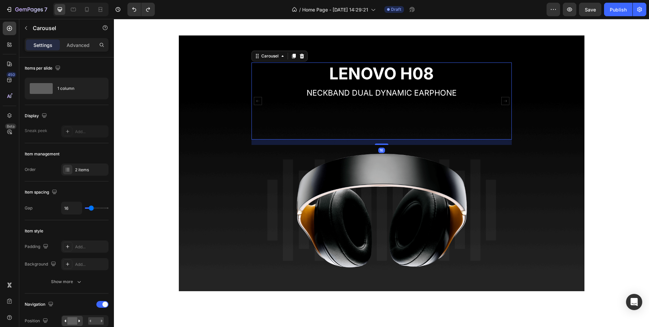
click at [501, 77] on div "LENOVO H08 Heading NECKBAND DUAL DYNAMIC EARPHONE Text block MW65 Leica 0.95 He…" at bounding box center [381, 101] width 260 height 77
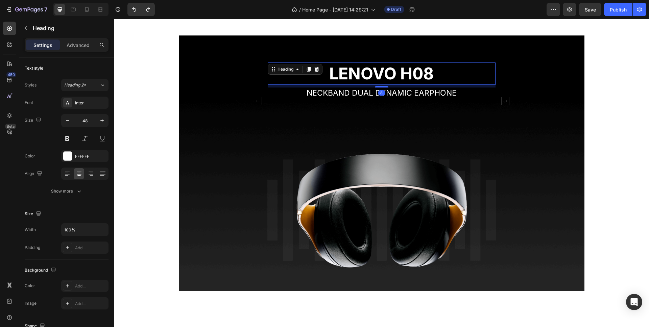
click at [433, 76] on p "LENOVO H08" at bounding box center [381, 73] width 226 height 21
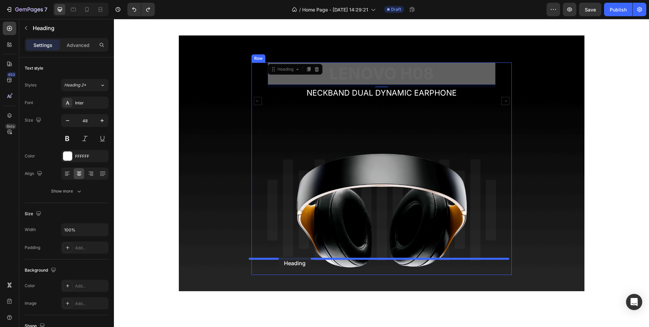
drag, startPoint x: 268, startPoint y: 70, endPoint x: 278, endPoint y: 256, distance: 186.8
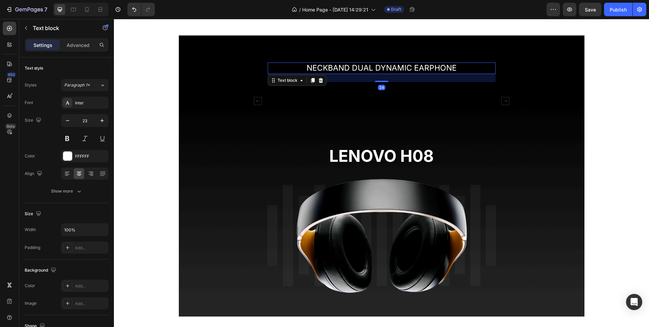
click at [309, 68] on p "NECKBAND DUAL DYNAMIC EARPHONE" at bounding box center [381, 68] width 226 height 10
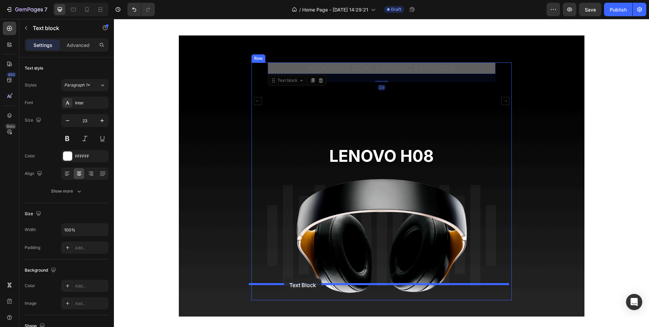
drag, startPoint x: 274, startPoint y: 80, endPoint x: 284, endPoint y: 278, distance: 199.0
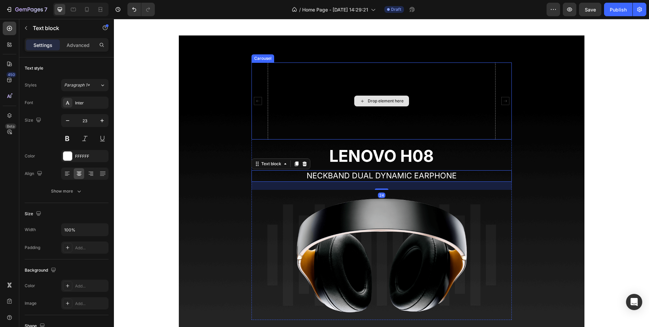
click at [329, 114] on div "Drop element here" at bounding box center [382, 101] width 228 height 77
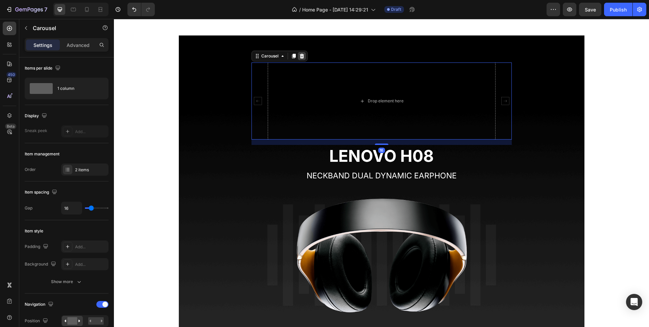
click at [299, 54] on icon at bounding box center [301, 56] width 4 height 5
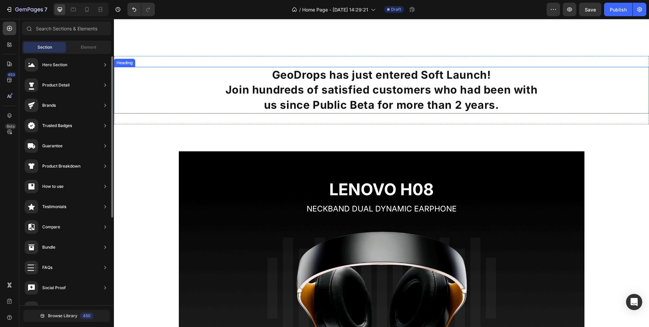
scroll to position [682, 0]
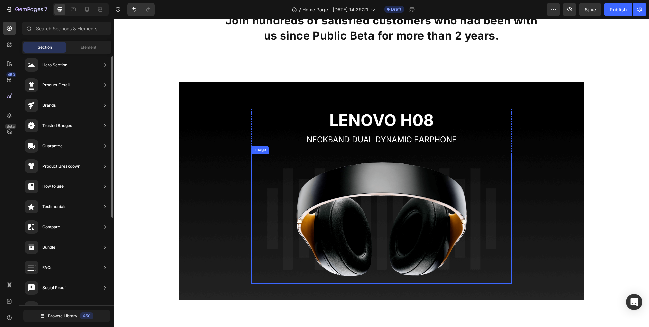
click at [332, 197] on img at bounding box center [381, 219] width 260 height 130
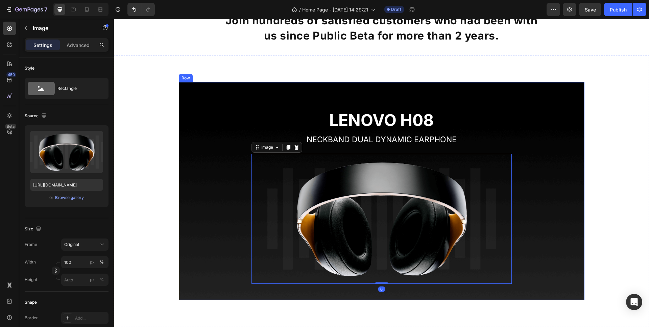
click at [221, 223] on div "LENOVO H08 Heading NECKBAND DUAL DYNAMIC EARPHONE Text block Image 0 Row" at bounding box center [382, 199] width 406 height 180
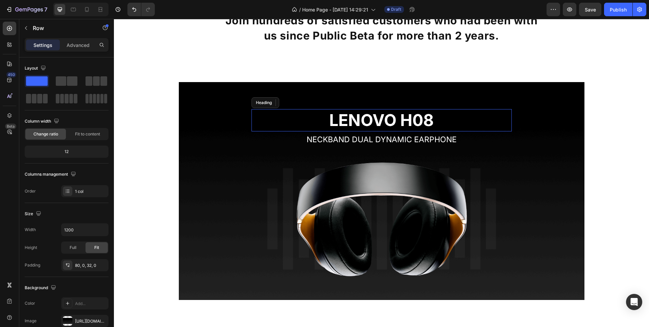
click at [348, 123] on p "LENOVO H08" at bounding box center [381, 120] width 259 height 21
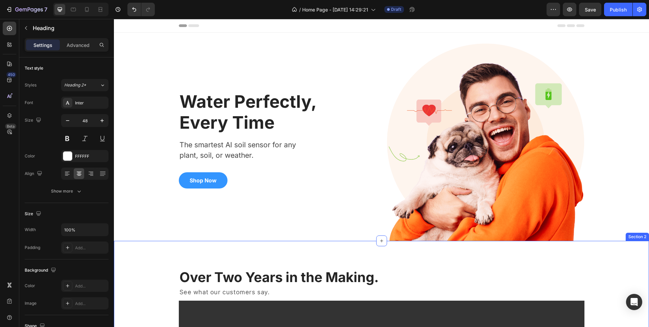
scroll to position [78, 0]
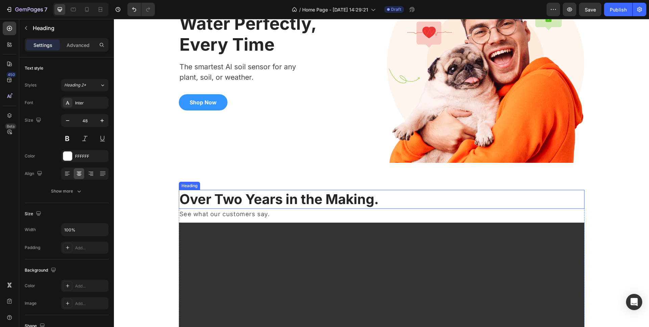
click at [224, 203] on h2 "Over Two Years in the Making." at bounding box center [382, 199] width 406 height 19
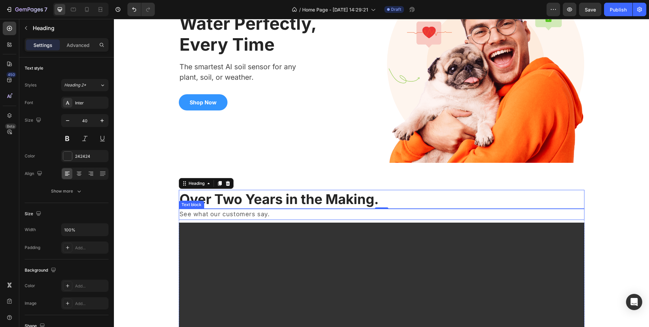
click at [223, 214] on p "See what our customers say." at bounding box center [381, 215] width 404 height 10
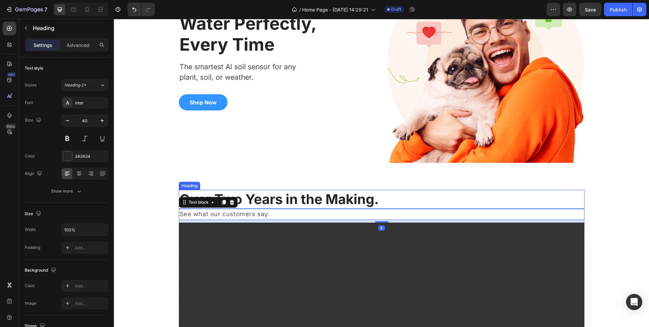
click at [261, 197] on h2 "Over Two Years in the Making." at bounding box center [382, 199] width 406 height 19
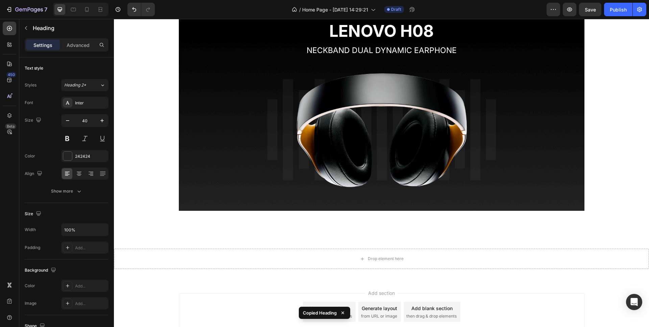
scroll to position [822, 0]
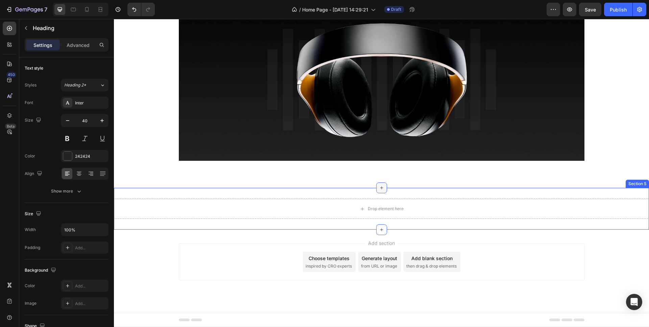
click at [376, 189] on div at bounding box center [381, 187] width 11 height 11
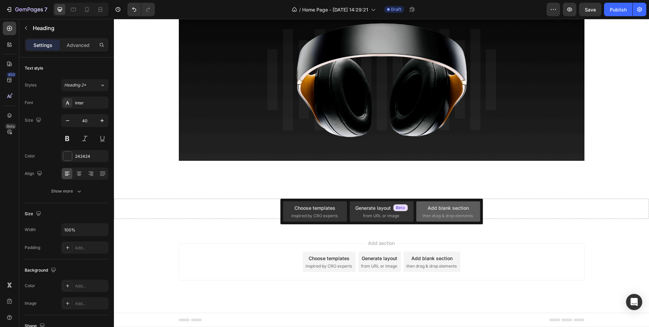
click at [422, 211] on div "Add blank section then drag & drop elements" at bounding box center [447, 211] width 51 height 15
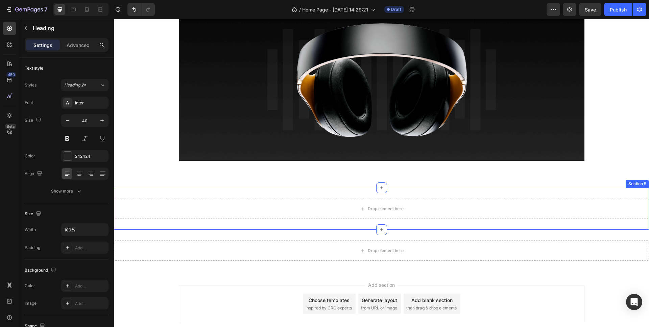
click at [308, 195] on div "Drop element here Section 5" at bounding box center [381, 209] width 535 height 42
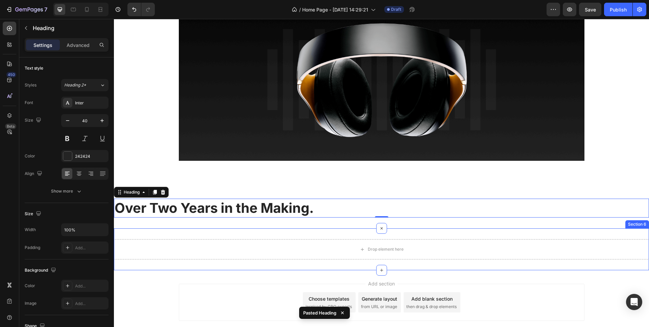
click at [638, 236] on div "Drop element here Section 6" at bounding box center [381, 249] width 535 height 42
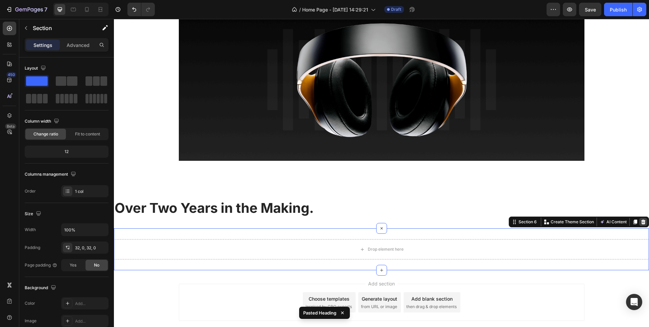
click at [640, 223] on icon at bounding box center [642, 221] width 5 height 5
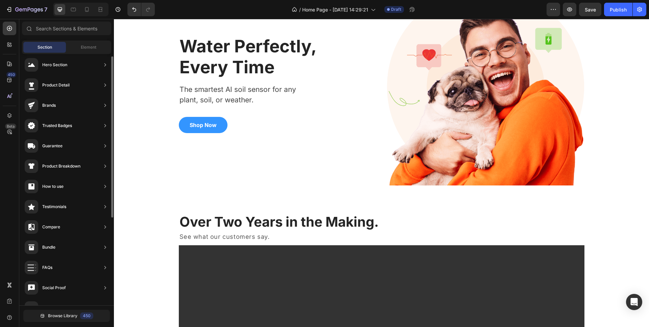
scroll to position [59, 0]
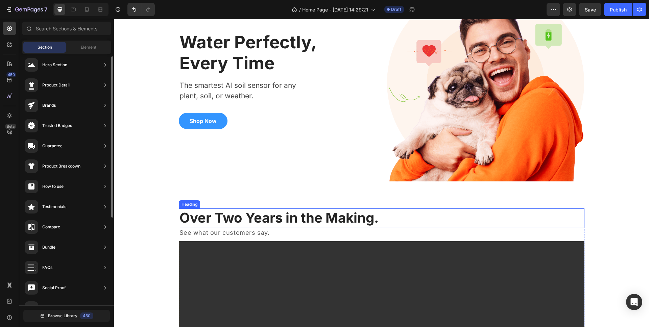
click at [413, 209] on h2 "Over Two Years in the Making." at bounding box center [382, 218] width 406 height 19
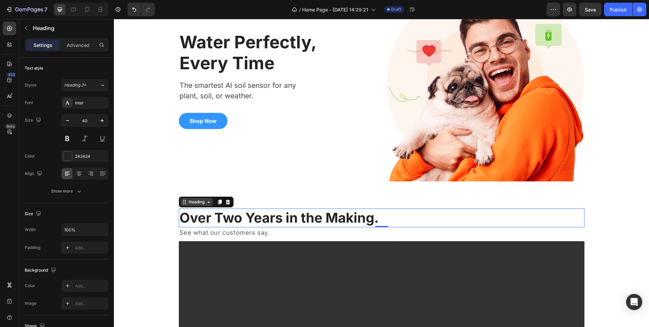
click at [182, 204] on icon at bounding box center [184, 201] width 5 height 5
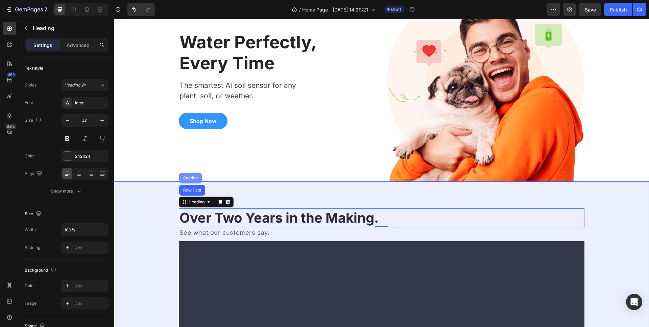
click at [191, 178] on div "Section" at bounding box center [190, 178] width 17 height 4
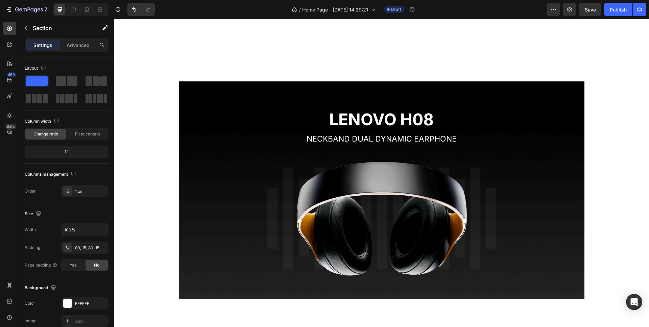
scroll to position [820, 0]
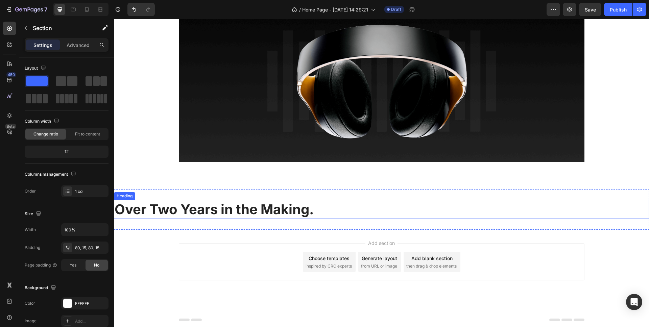
click at [214, 217] on h2 "Over Two Years in the Making." at bounding box center [381, 209] width 535 height 19
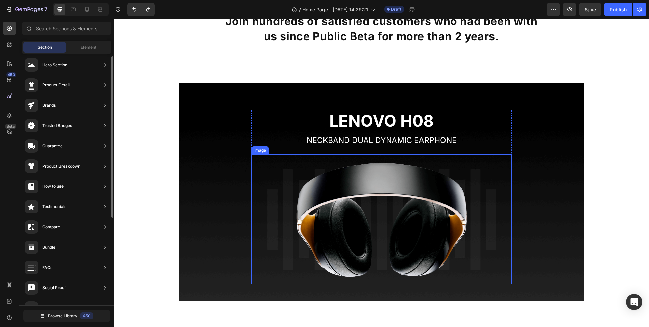
scroll to position [647, 0]
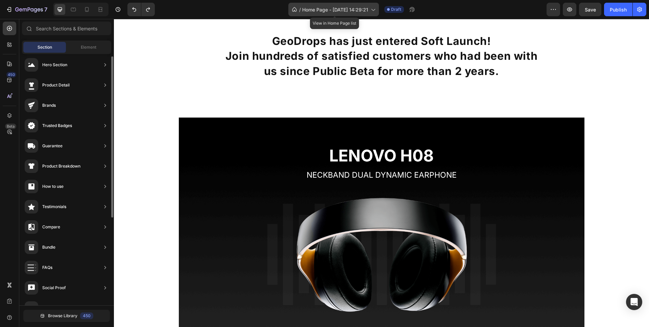
click at [376, 8] on icon at bounding box center [372, 9] width 7 height 7
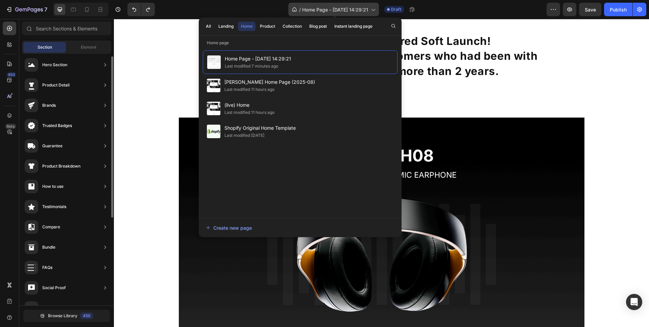
click at [372, 8] on icon at bounding box center [372, 9] width 7 height 7
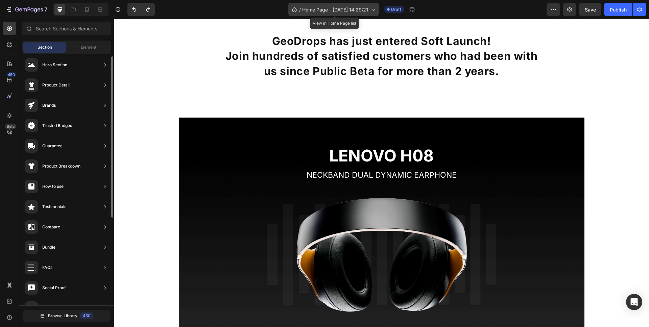
click at [370, 8] on div "/ Home Page - Aug 28, 14:29:21" at bounding box center [333, 10] width 91 height 14
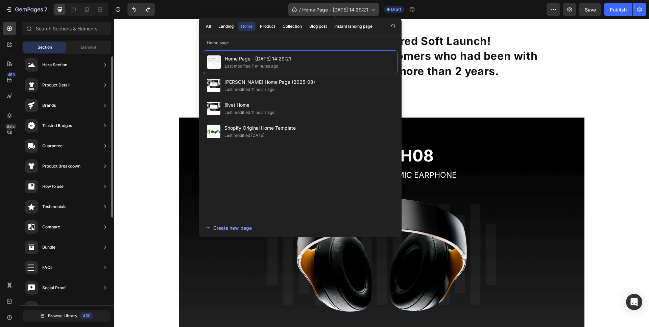
click at [370, 8] on div "/ Home Page - Aug 28, 14:29:21" at bounding box center [333, 10] width 91 height 14
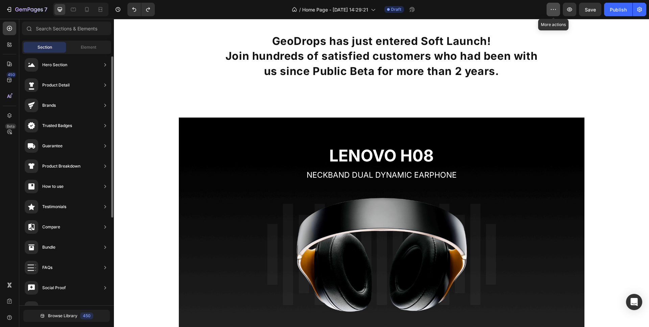
click at [551, 10] on icon "button" at bounding box center [553, 9] width 7 height 7
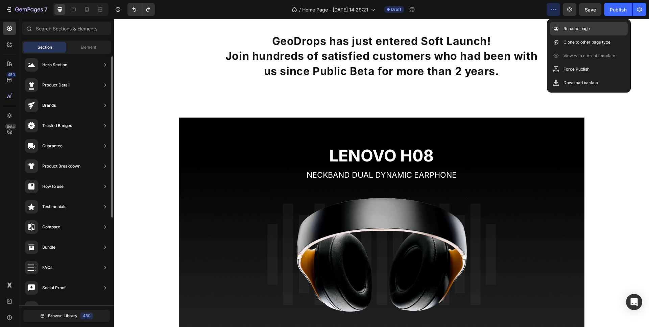
click at [570, 30] on p "Rename page" at bounding box center [576, 28] width 26 height 7
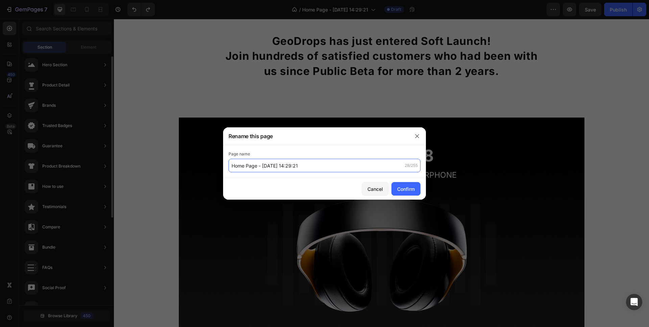
click at [271, 163] on input "Home Page - [DATE] 14:29:21" at bounding box center [324, 166] width 192 height 14
click at [271, 164] on input "Home Page - [DATE] 14:29:21" at bounding box center [324, 166] width 192 height 14
click at [268, 166] on input "Home Page - [DATE] 14:29:21" at bounding box center [324, 166] width 192 height 14
drag, startPoint x: 262, startPoint y: 166, endPoint x: 328, endPoint y: 168, distance: 66.3
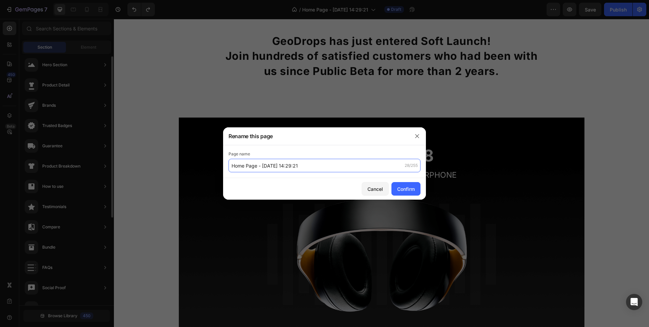
click at [328, 168] on input "Home Page - [DATE] 14:29:21" at bounding box center [324, 166] width 192 height 14
click at [263, 167] on input "Home Page - [DATE] 14:29:21" at bounding box center [324, 166] width 192 height 14
type input "Home Page (NEW) - Leon"
click at [402, 193] on button "Confirm" at bounding box center [405, 189] width 29 height 14
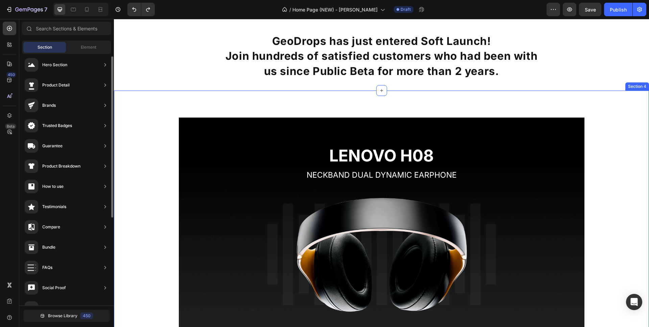
click at [638, 118] on div "LENOVO H08 Heading NECKBAND DUAL DYNAMIC EARPHONE Text block Image Row Row" at bounding box center [381, 227] width 525 height 218
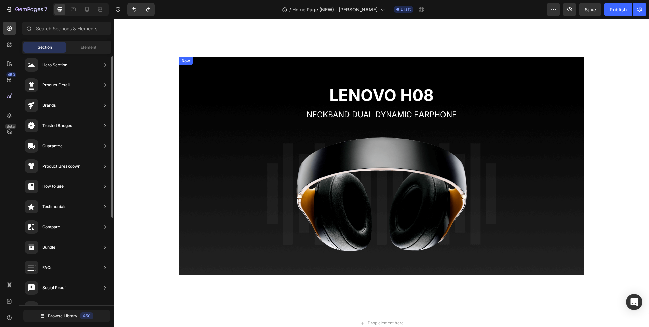
scroll to position [822, 0]
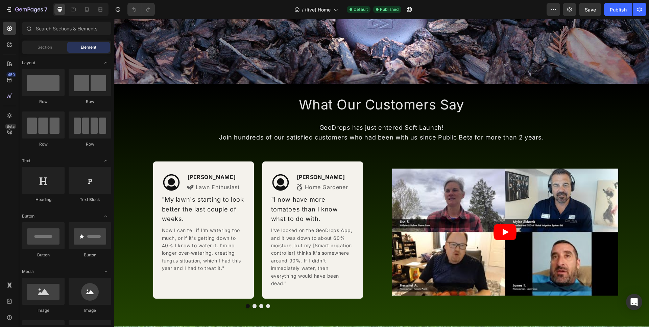
scroll to position [366, 0]
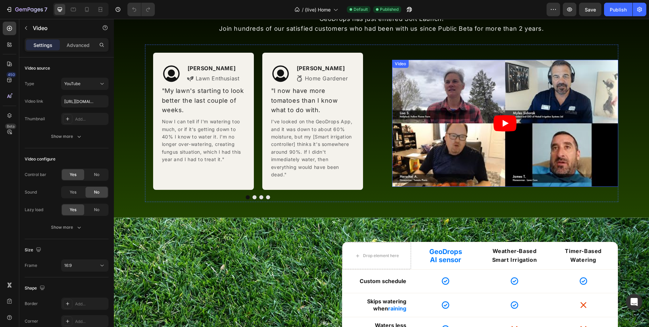
click at [399, 132] on article at bounding box center [505, 123] width 226 height 127
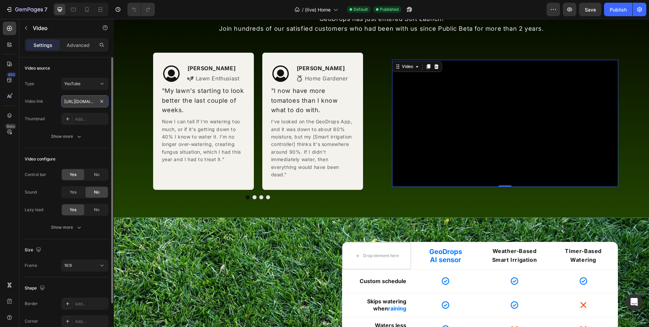
click at [86, 103] on input "[URL][DOMAIN_NAME]" at bounding box center [84, 101] width 47 height 12
